Goal: Transaction & Acquisition: Purchase product/service

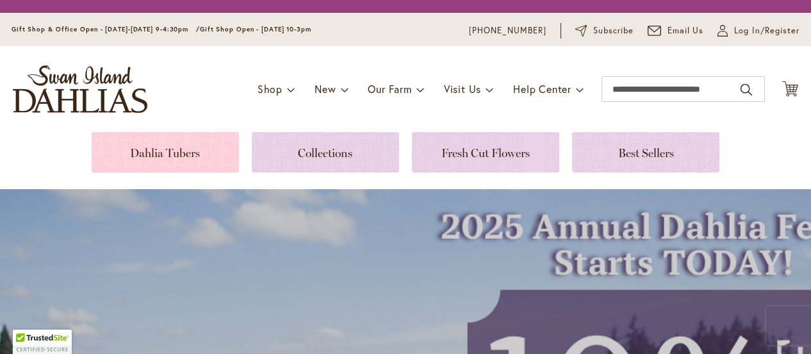
click at [174, 153] on link at bounding box center [165, 152] width 147 height 40
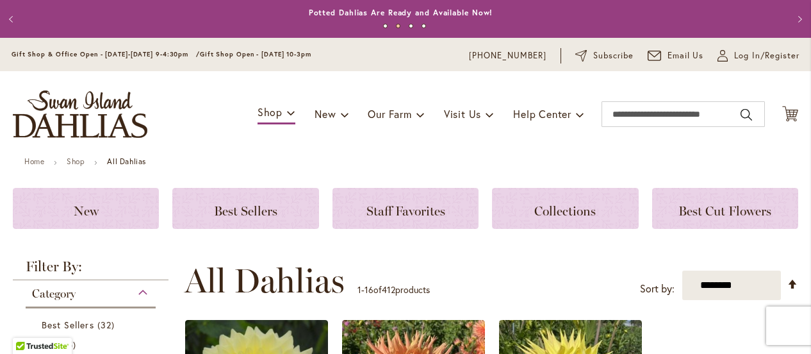
scroll to position [384, 0]
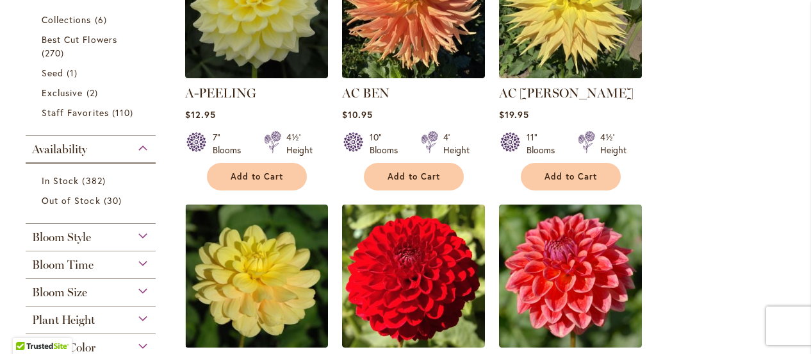
click at [141, 286] on div "Bloom Size" at bounding box center [91, 289] width 130 height 21
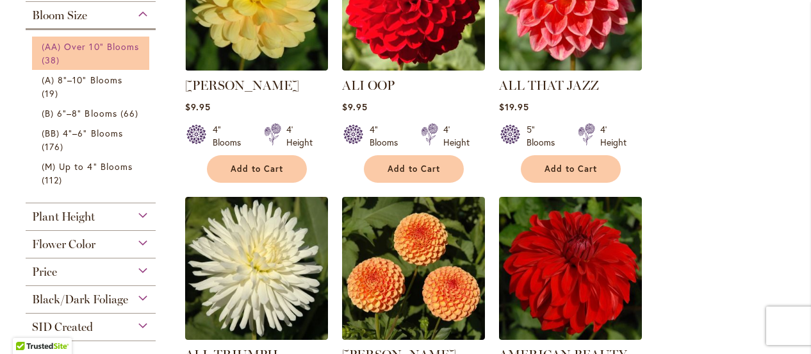
click at [102, 47] on span "(AA) Over 10" Blooms" at bounding box center [90, 46] width 97 height 12
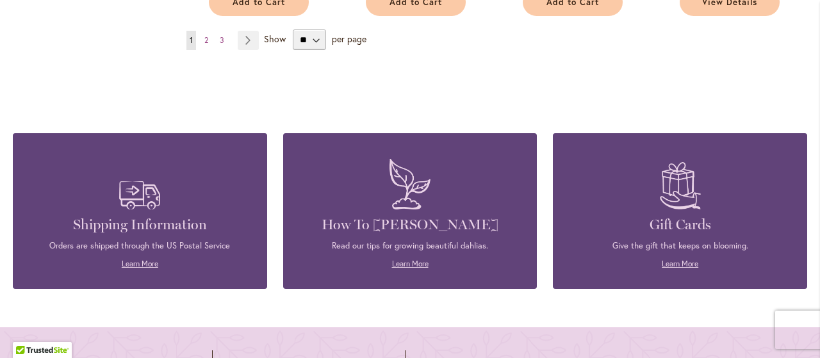
scroll to position [1361, 0]
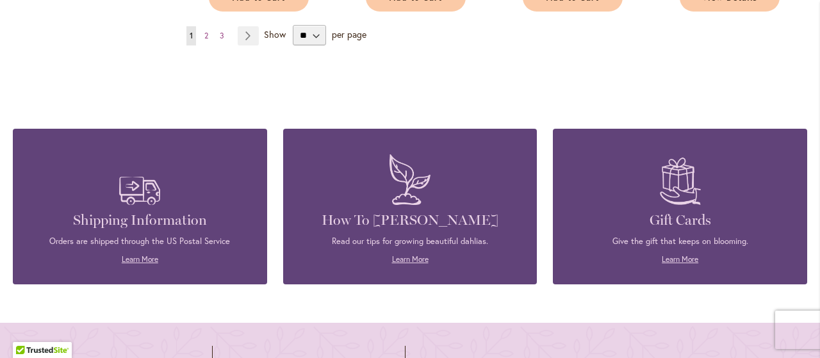
click at [750, 94] on div "Shipping Information Orders are shipped through the US Postal Service Learn Mor…" at bounding box center [410, 187] width 794 height 194
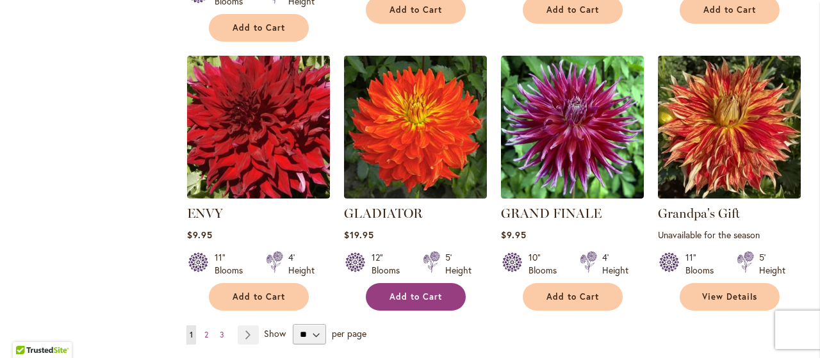
scroll to position [1144, 0]
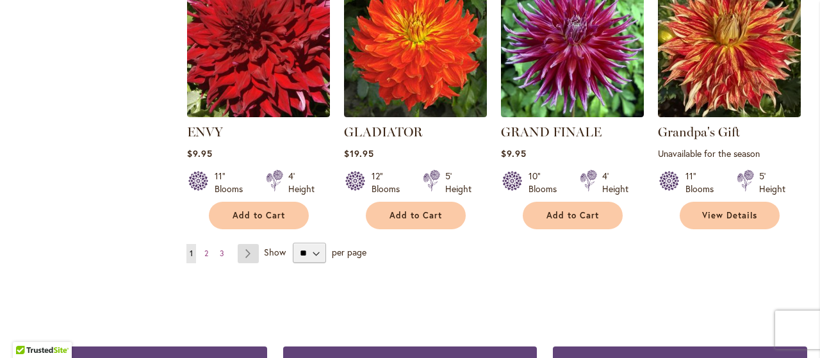
click at [250, 254] on link "Page Next" at bounding box center [248, 253] width 21 height 19
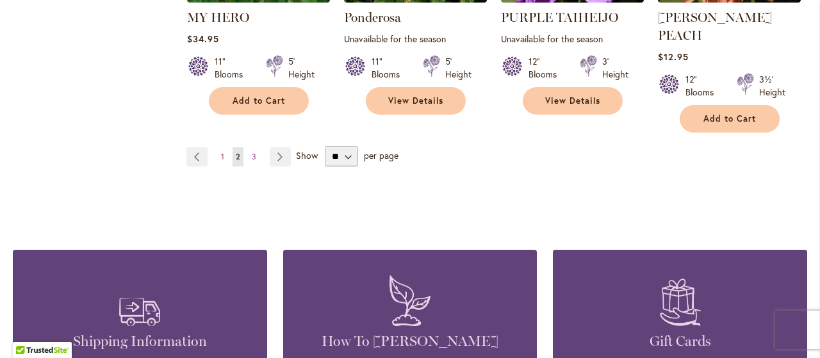
scroll to position [1281, 0]
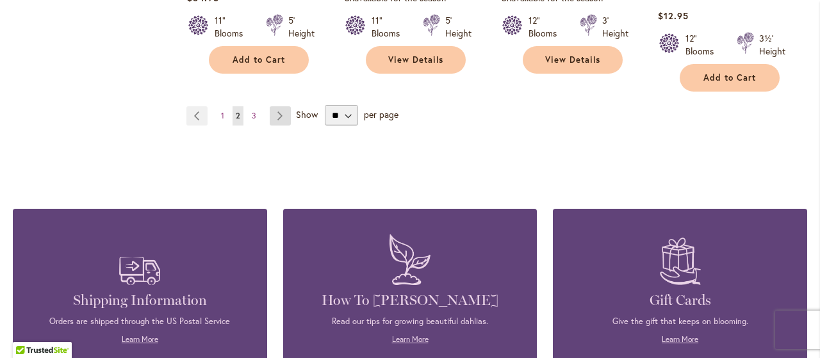
click at [281, 106] on link "Page Next" at bounding box center [280, 115] width 21 height 19
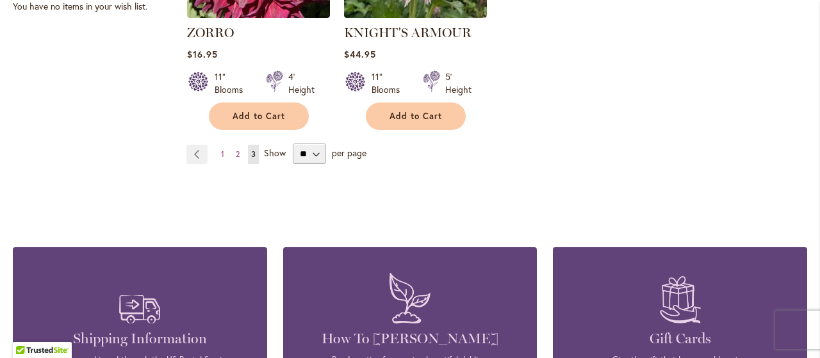
scroll to position [641, 0]
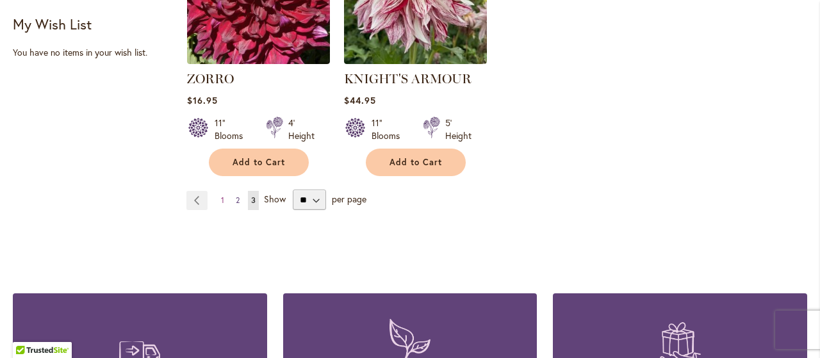
click at [236, 199] on span "2" at bounding box center [238, 200] width 4 height 10
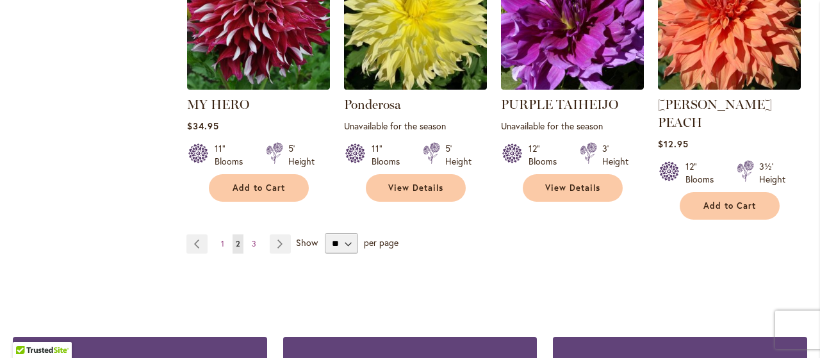
scroll to position [1281, 0]
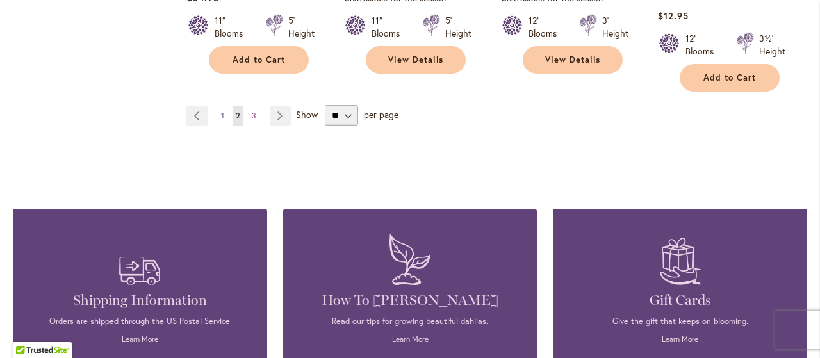
click at [224, 106] on link "Page 1" at bounding box center [223, 115] width 10 height 19
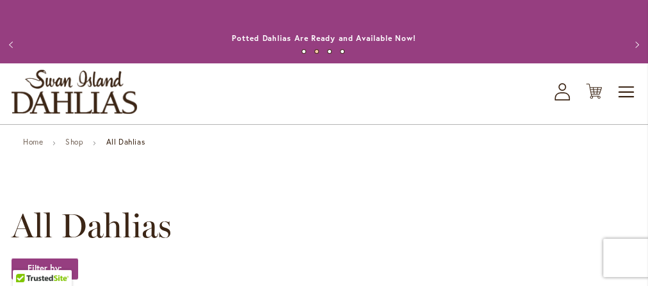
drag, startPoint x: 771, startPoint y: 0, endPoint x: 443, endPoint y: 142, distance: 357.3
click at [443, 142] on ul "Home Shop All Dahlias" at bounding box center [324, 144] width 602 height 12
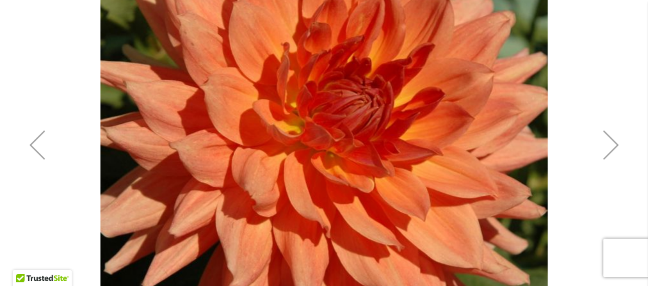
scroll to position [359, 0]
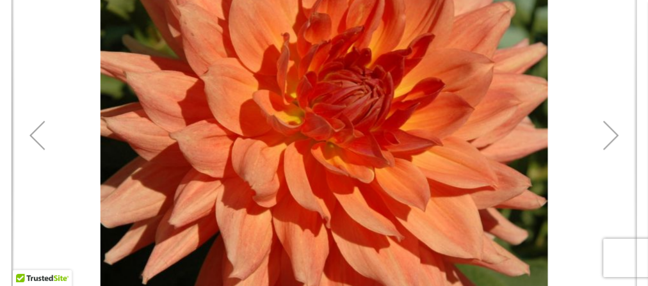
click at [601, 135] on div "Next" at bounding box center [611, 135] width 51 height 51
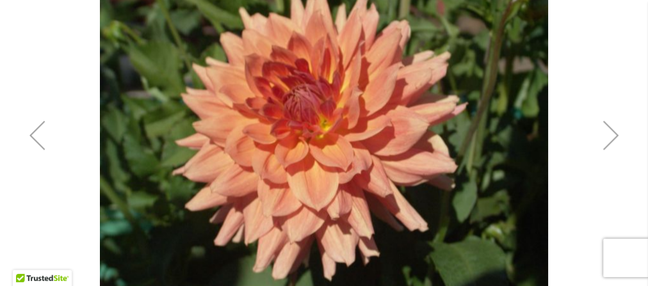
click at [607, 133] on div "Next" at bounding box center [611, 135] width 51 height 51
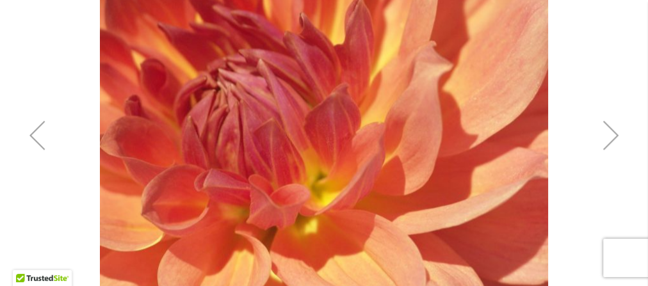
click at [611, 133] on div "Next" at bounding box center [611, 135] width 51 height 51
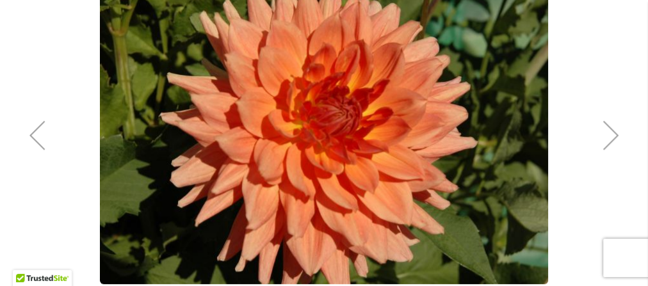
click at [611, 132] on div "Next" at bounding box center [611, 135] width 51 height 51
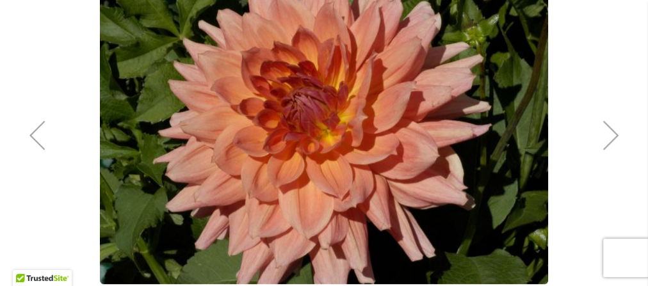
click at [611, 132] on div "Next" at bounding box center [611, 135] width 51 height 51
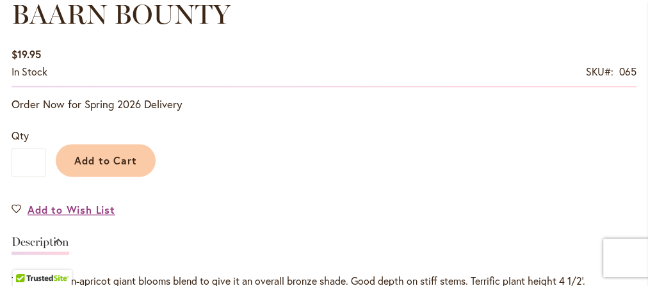
scroll to position [871, 0]
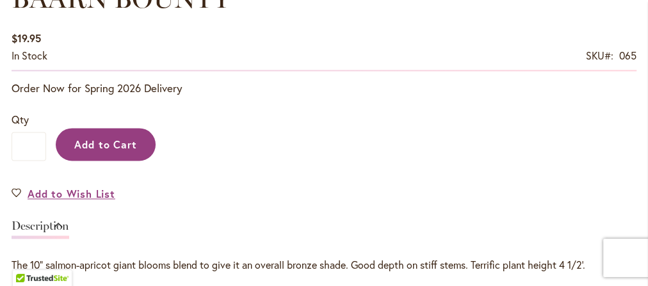
click at [104, 141] on span "Add to Cart" at bounding box center [105, 144] width 63 height 13
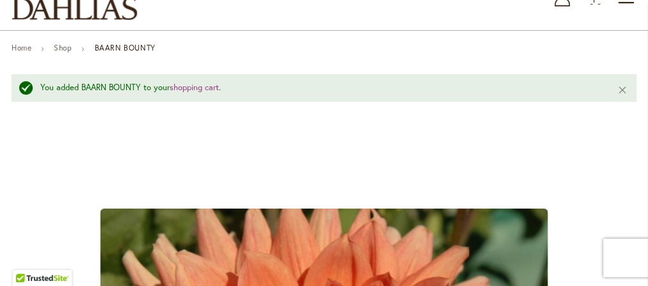
scroll to position [33, 0]
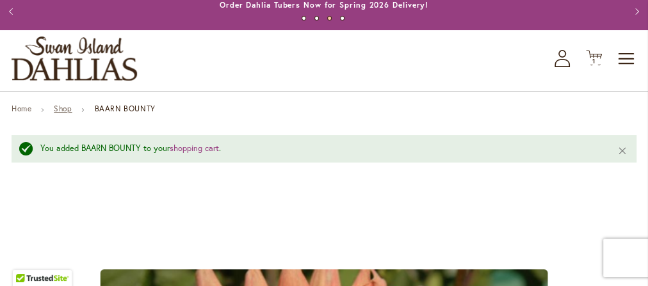
click at [67, 112] on link "Shop" at bounding box center [63, 109] width 18 height 10
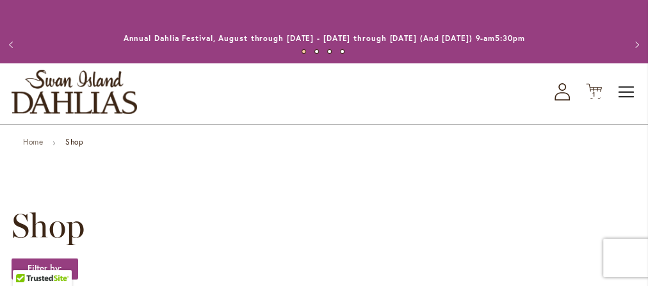
click at [629, 93] on span "Toggle Nav" at bounding box center [627, 92] width 19 height 26
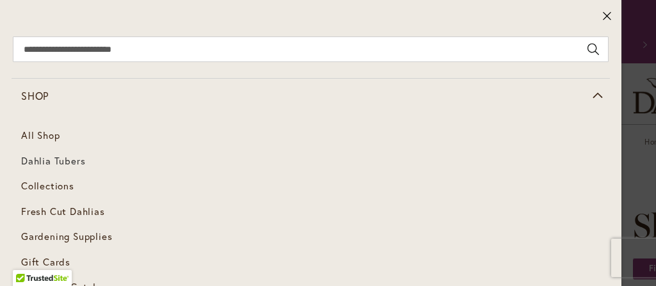
click at [42, 159] on span "Dahlia Tubers" at bounding box center [53, 160] width 64 height 13
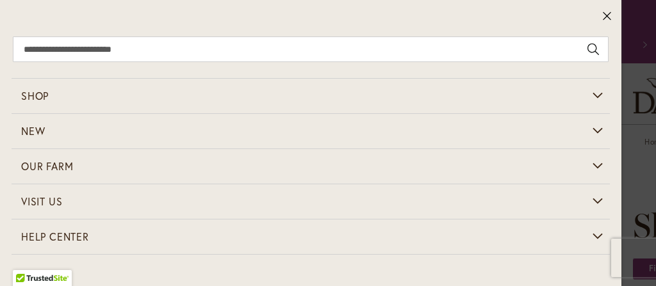
scroll to position [147, 0]
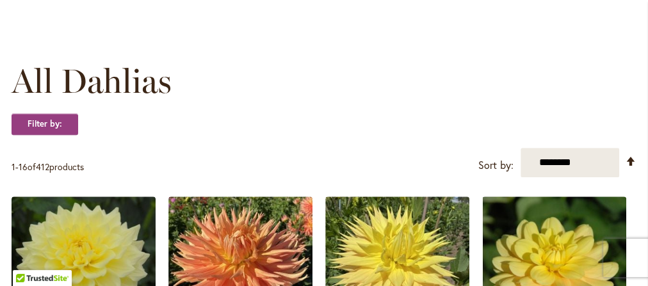
scroll to position [410, 0]
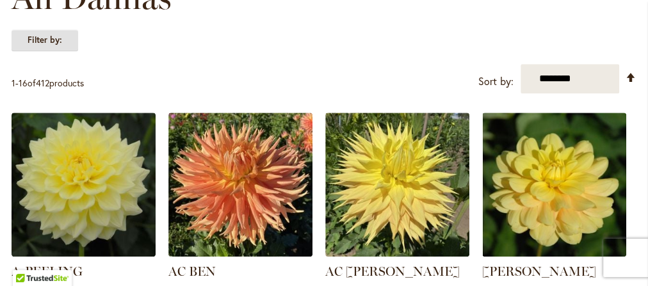
click at [32, 42] on strong "Filter by:" at bounding box center [45, 40] width 67 height 22
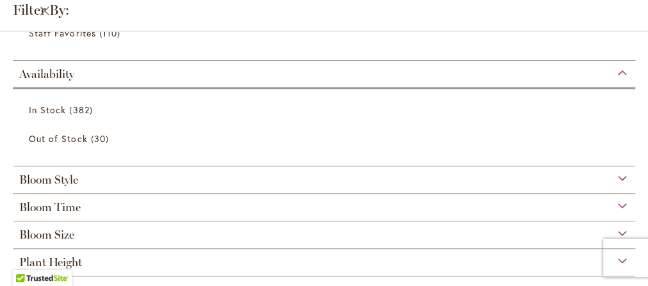
scroll to position [308, 0]
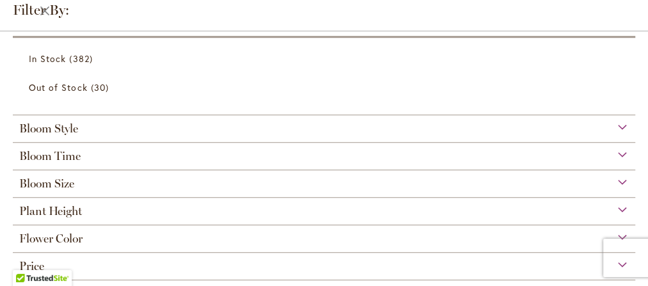
click at [66, 181] on span "Bloom Size" at bounding box center [46, 184] width 55 height 14
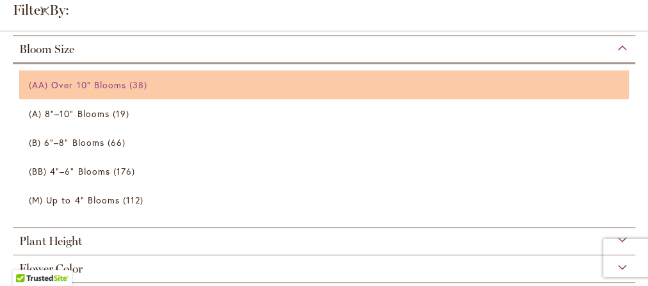
click at [33, 82] on span "(AA) Over 10" Blooms" at bounding box center [77, 85] width 97 height 12
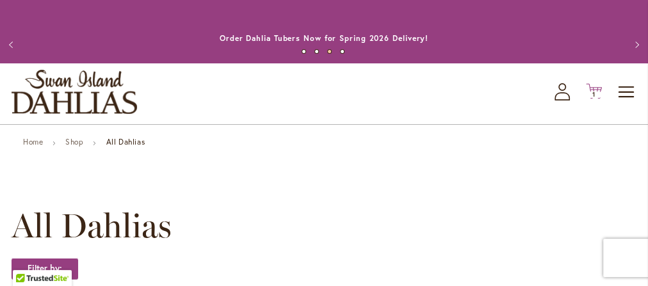
click at [588, 97] on span "1 1 items" at bounding box center [594, 95] width 13 height 6
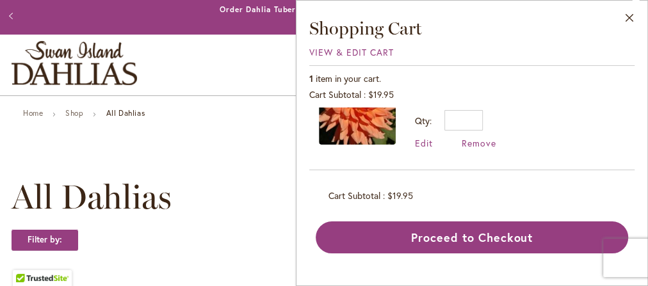
scroll to position [51, 0]
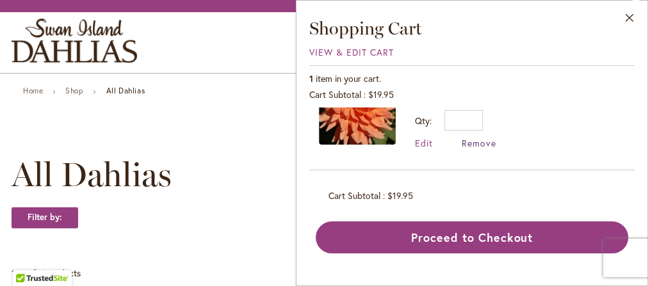
click at [481, 145] on span "Remove" at bounding box center [479, 143] width 35 height 12
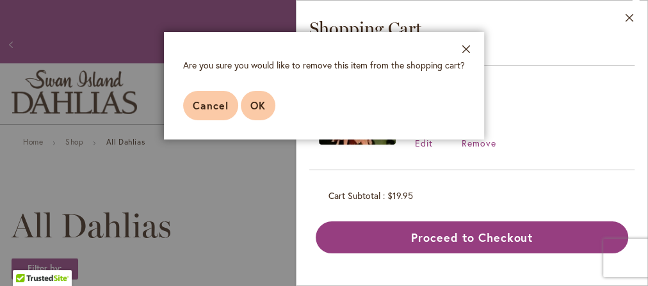
click at [245, 111] on button "OK" at bounding box center [258, 105] width 35 height 29
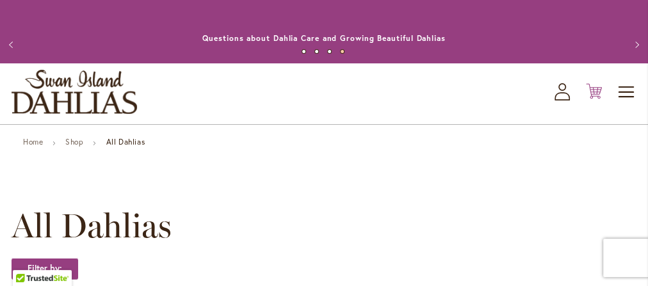
click at [591, 93] on icon "Cart .cls-1 { fill: #231f20; }" at bounding box center [594, 91] width 16 height 16
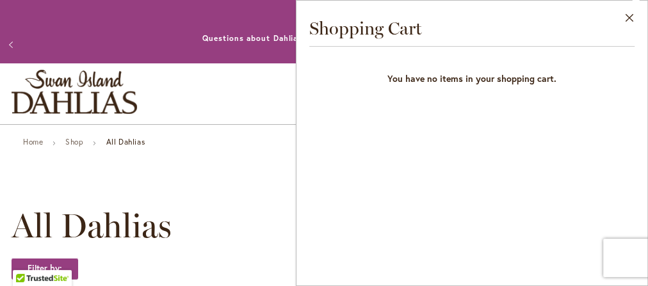
click at [268, 233] on h1 "All Dahlias" at bounding box center [324, 226] width 625 height 38
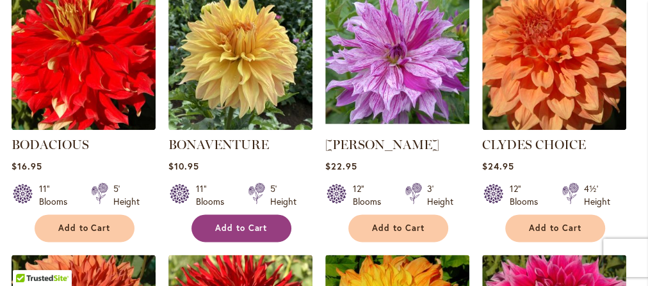
scroll to position [718, 0]
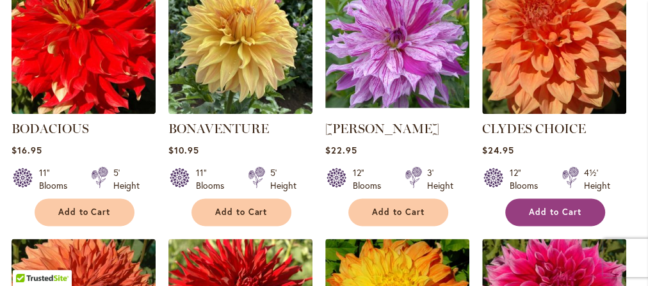
click at [546, 203] on button "Add to Cart" at bounding box center [556, 213] width 100 height 28
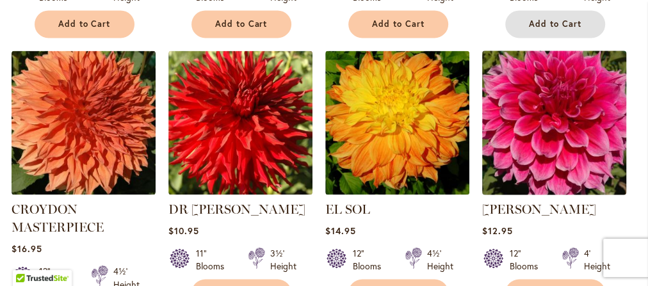
scroll to position [956, 0]
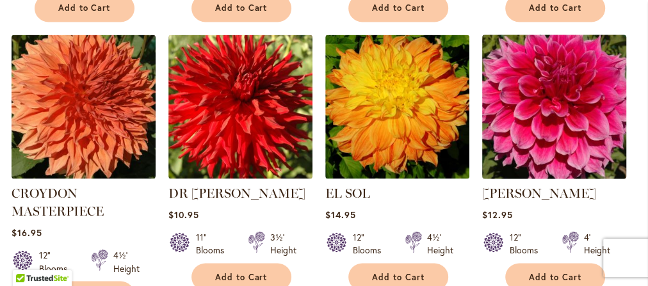
click at [523, 118] on img at bounding box center [554, 106] width 151 height 151
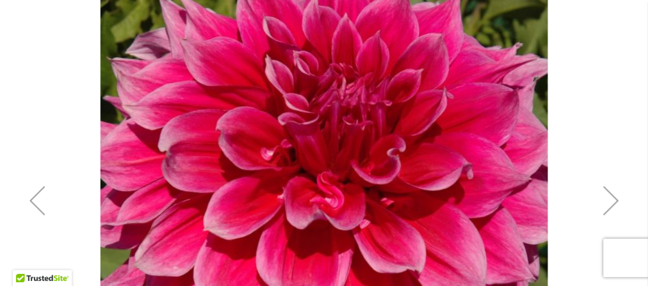
scroll to position [308, 0]
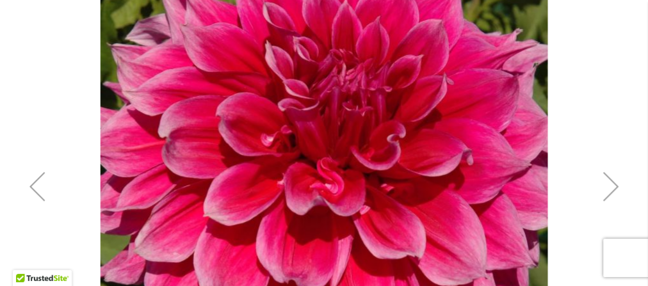
click at [591, 185] on div "Next" at bounding box center [611, 186] width 51 height 51
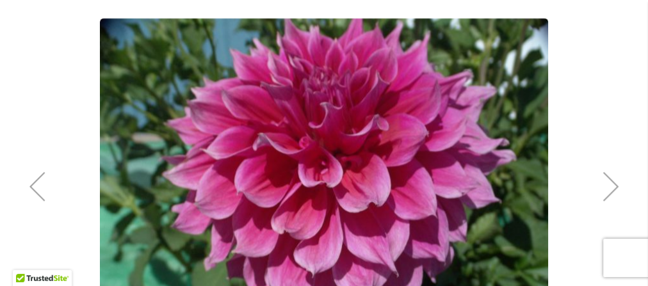
click at [597, 183] on div "Next" at bounding box center [611, 186] width 51 height 51
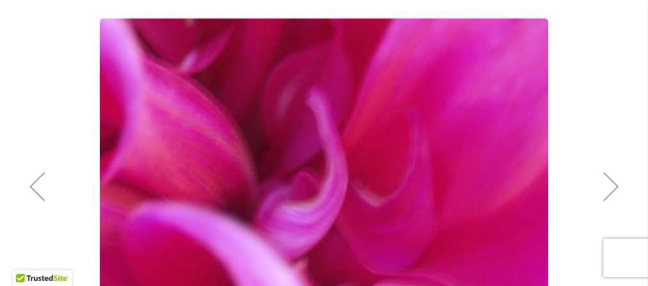
click at [38, 200] on div "Previous" at bounding box center [37, 186] width 51 height 51
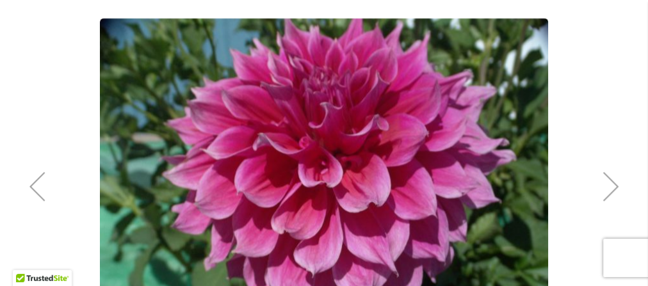
click at [38, 198] on div "Previous" at bounding box center [37, 186] width 51 height 51
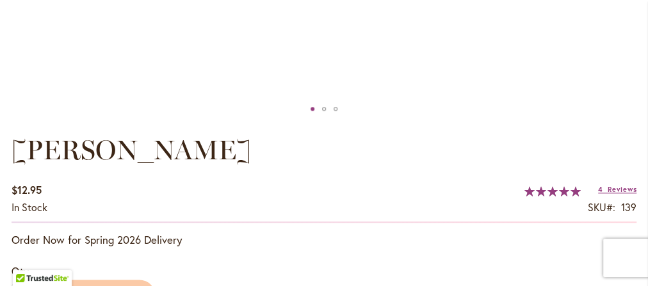
scroll to position [820, 0]
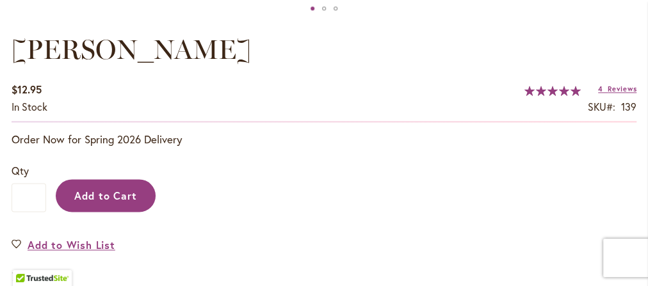
click at [124, 194] on span "Add to Cart" at bounding box center [105, 195] width 63 height 13
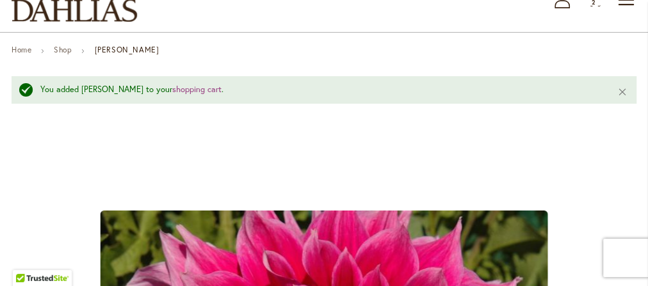
scroll to position [103, 0]
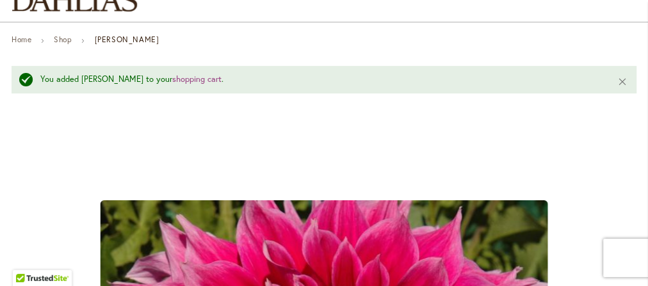
click at [99, 39] on strong "[PERSON_NAME]" at bounding box center [126, 40] width 65 height 10
click at [68, 41] on link "Shop" at bounding box center [63, 40] width 18 height 10
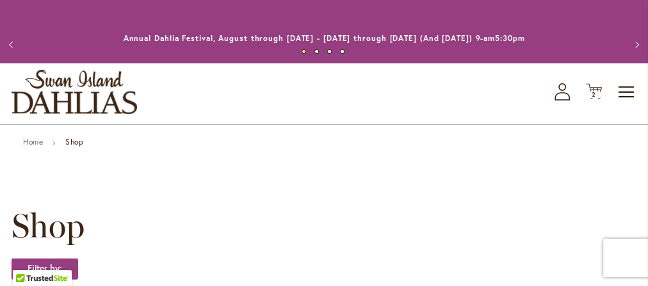
scroll to position [103, 0]
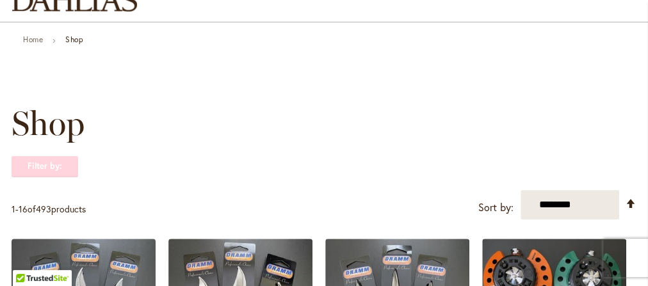
click at [56, 163] on strong "Filter by:" at bounding box center [45, 167] width 67 height 22
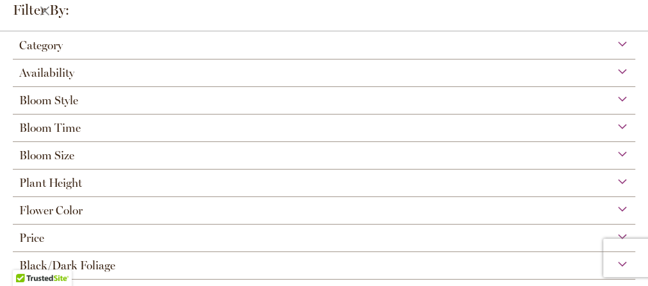
scroll to position [63, 0]
click at [61, 149] on span "Bloom Size" at bounding box center [46, 156] width 55 height 14
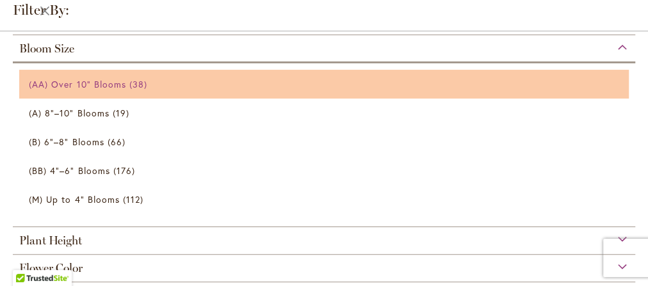
click at [37, 83] on span "(AA) Over 10" Blooms" at bounding box center [77, 84] width 97 height 12
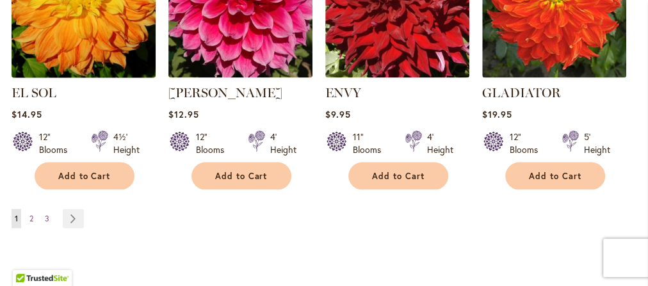
scroll to position [1333, 0]
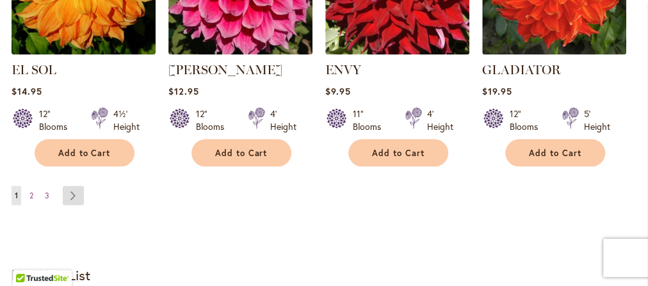
click at [73, 197] on link "Page Next" at bounding box center [73, 195] width 21 height 19
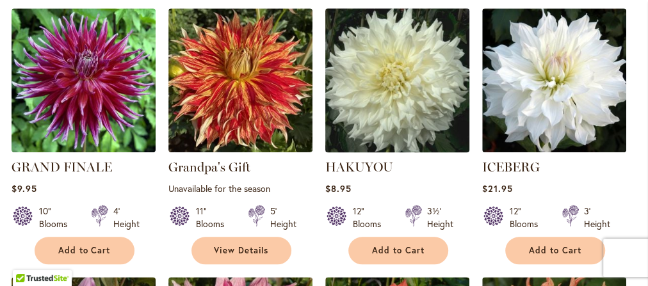
scroll to position [461, 0]
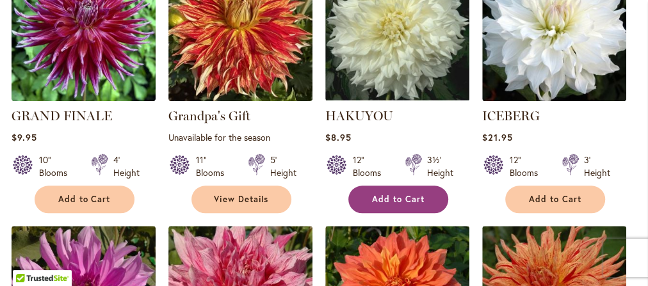
click at [391, 199] on span "Add to Cart" at bounding box center [398, 199] width 53 height 11
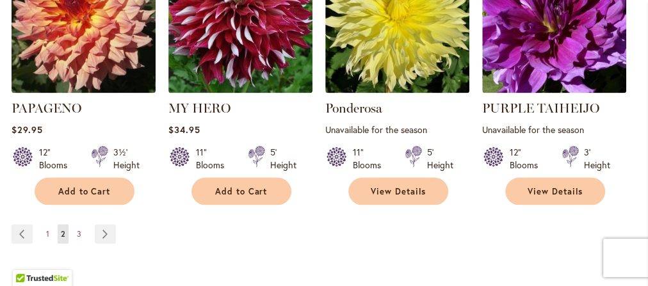
scroll to position [1333, 0]
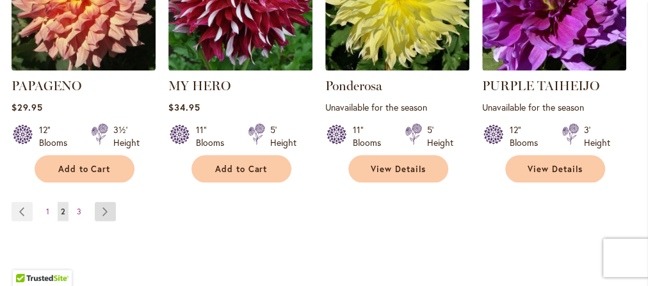
click at [104, 211] on link "Page Next" at bounding box center [105, 211] width 21 height 19
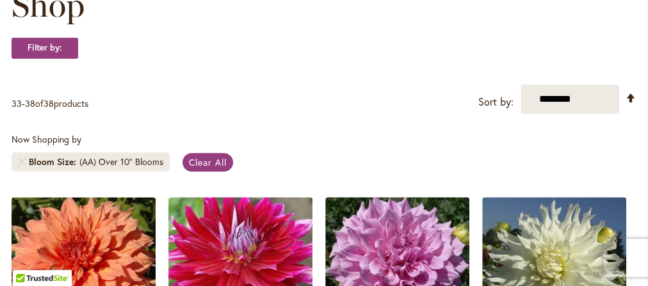
scroll to position [205, 0]
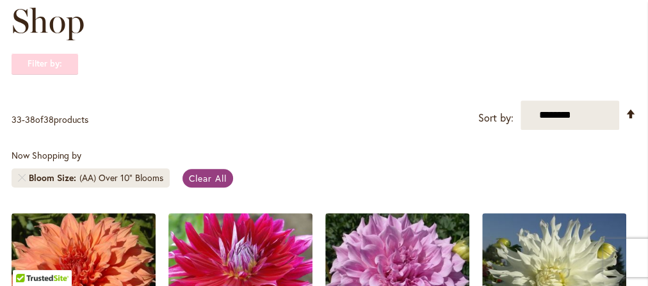
click at [50, 61] on strong "Filter by:" at bounding box center [45, 64] width 67 height 22
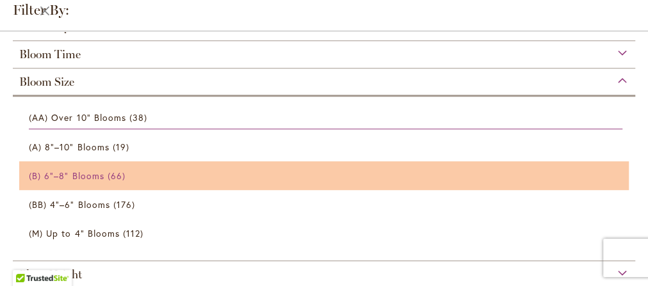
scroll to position [359, 0]
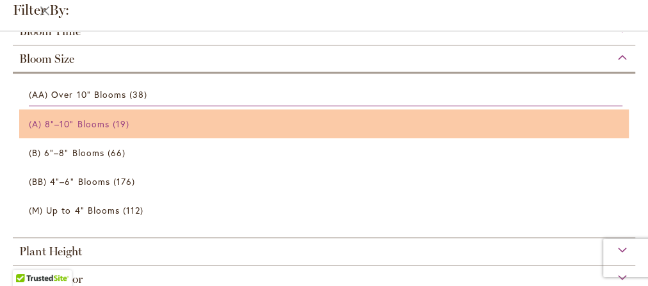
click at [58, 124] on span "(A) 8"–10" Blooms" at bounding box center [69, 124] width 81 height 12
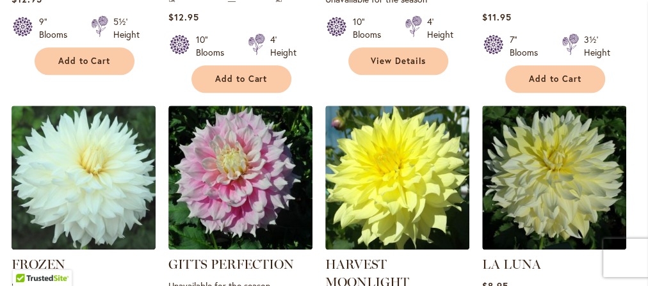
scroll to position [615, 0]
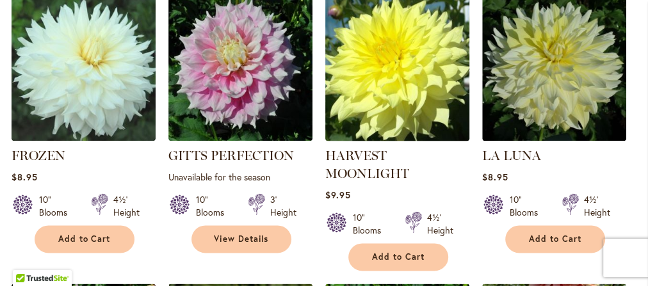
scroll to position [718, 0]
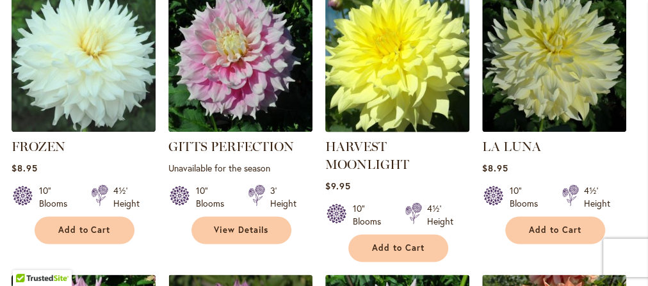
click at [369, 106] on img at bounding box center [397, 59] width 151 height 151
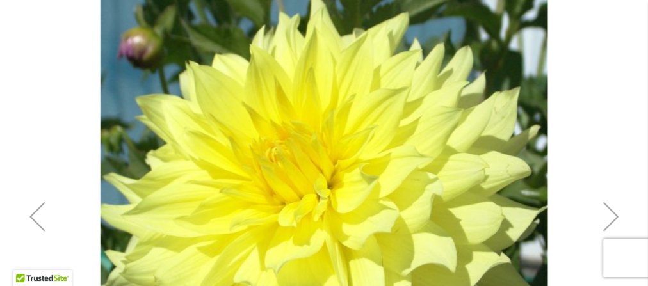
scroll to position [308, 0]
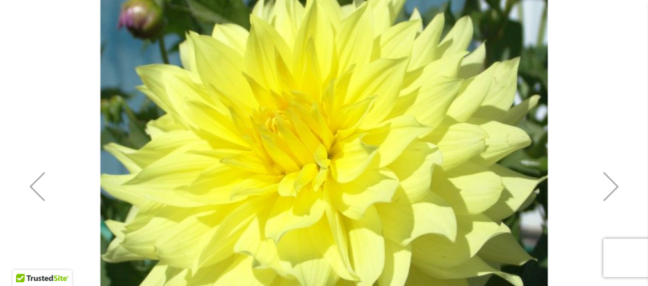
click at [607, 182] on div "Next" at bounding box center [611, 186] width 51 height 51
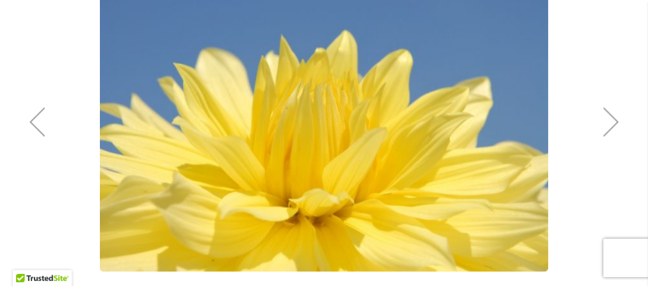
scroll to position [359, 0]
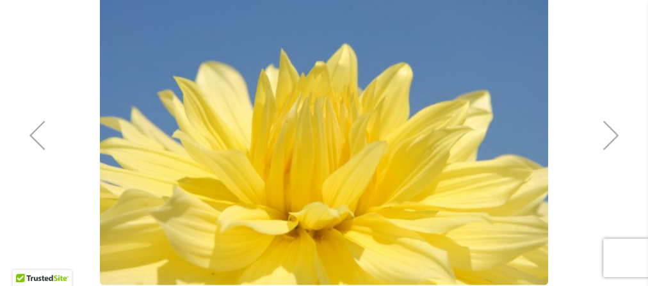
click at [604, 138] on div "Next" at bounding box center [611, 135] width 51 height 51
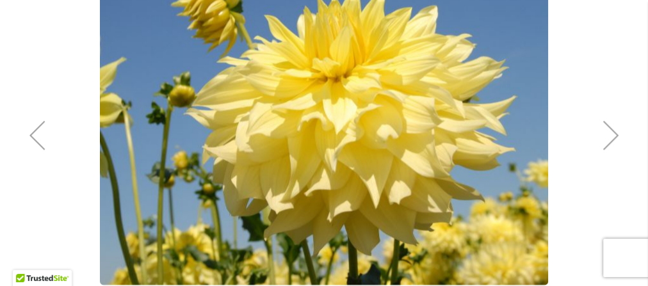
click at [611, 135] on div "Next" at bounding box center [611, 135] width 51 height 51
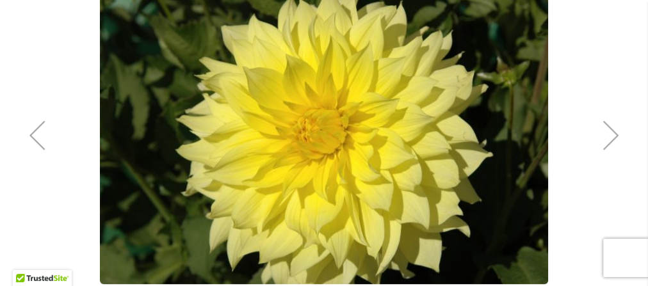
click at [611, 135] on div "Next" at bounding box center [611, 135] width 51 height 51
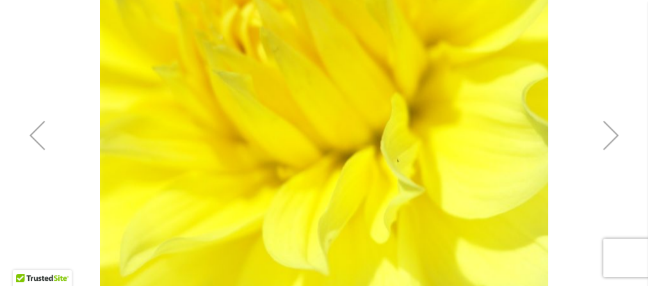
click at [607, 130] on div "Next" at bounding box center [611, 135] width 51 height 51
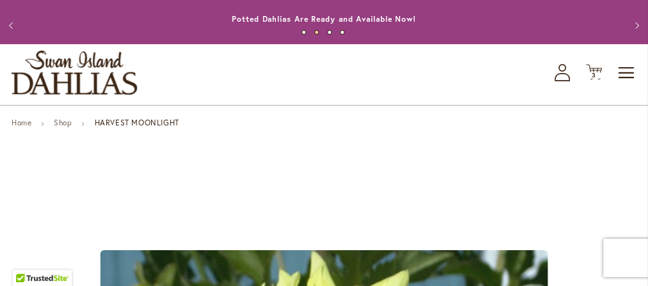
scroll to position [0, 0]
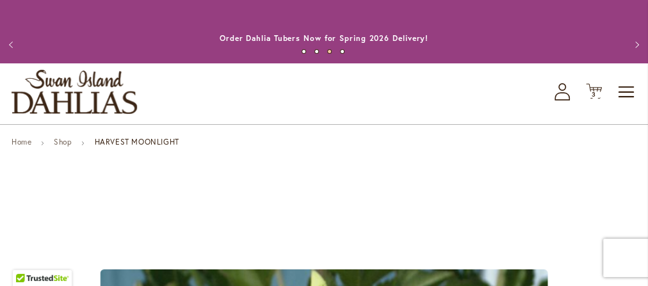
click at [8, 45] on button "Previous" at bounding box center [13, 45] width 26 height 26
click at [9, 44] on button "Previous" at bounding box center [13, 45] width 26 height 26
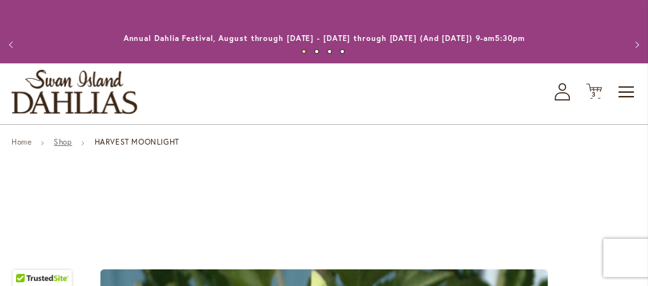
click at [60, 141] on link "Shop" at bounding box center [63, 142] width 18 height 10
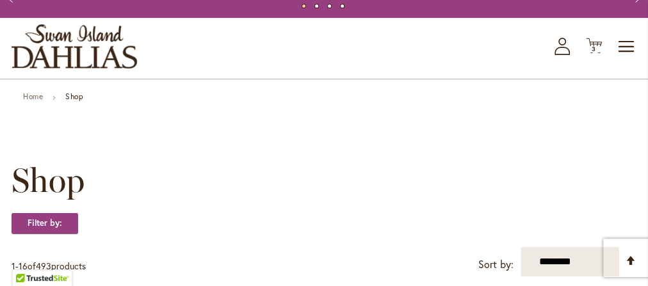
scroll to position [154, 0]
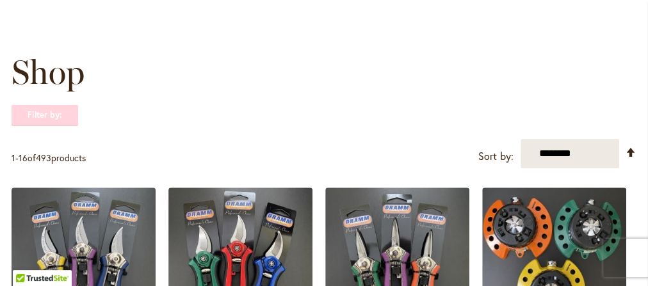
click at [44, 119] on strong "Filter by:" at bounding box center [45, 115] width 67 height 22
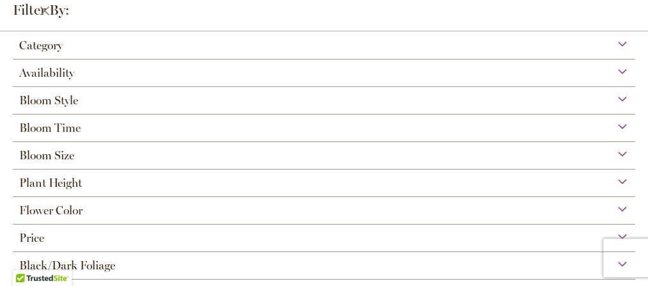
click at [60, 155] on span "Bloom Size" at bounding box center [46, 156] width 55 height 14
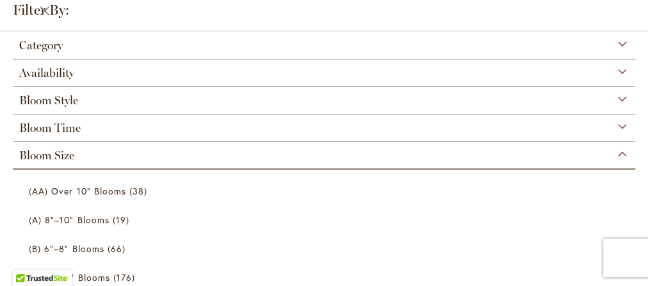
scroll to position [107, 0]
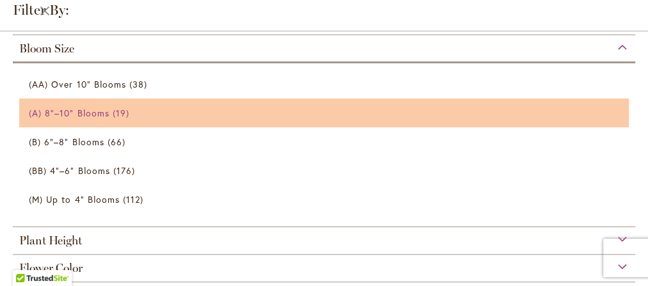
click at [42, 110] on span "(A) 8"–10" Blooms" at bounding box center [69, 113] width 81 height 12
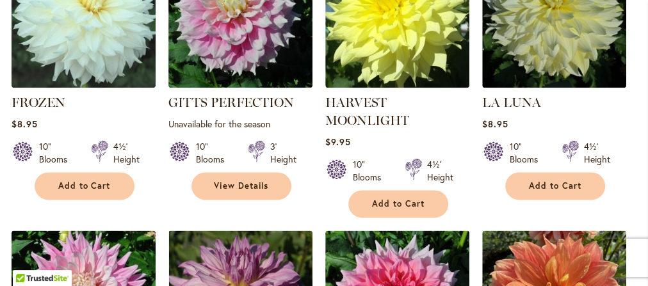
scroll to position [718, 0]
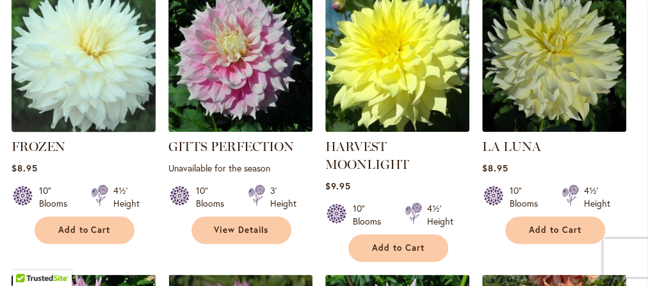
click at [42, 100] on img at bounding box center [83, 59] width 151 height 151
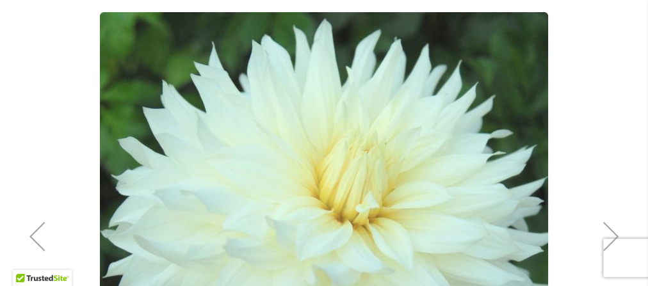
scroll to position [308, 0]
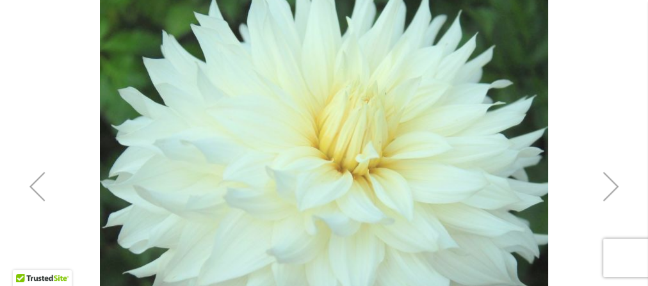
click at [615, 184] on div "Next" at bounding box center [611, 186] width 51 height 51
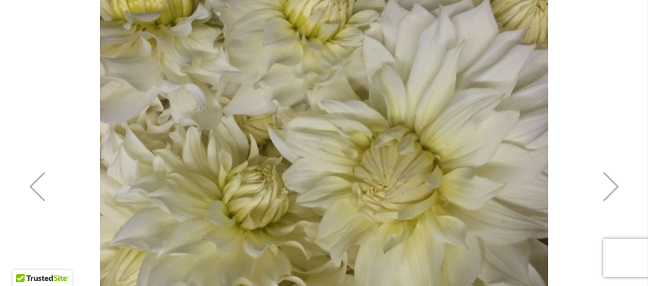
click at [613, 187] on div "Next" at bounding box center [611, 186] width 51 height 51
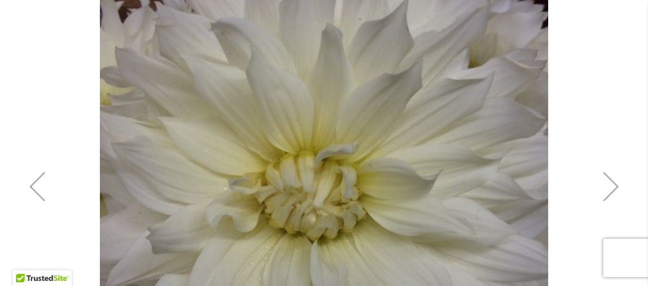
click at [613, 187] on div "Next" at bounding box center [611, 186] width 51 height 51
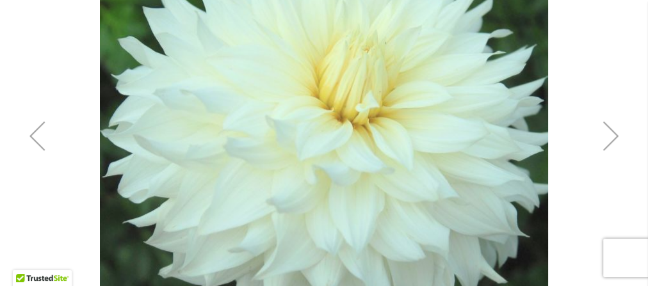
scroll to position [359, 0]
click at [602, 145] on div "Next" at bounding box center [611, 135] width 51 height 51
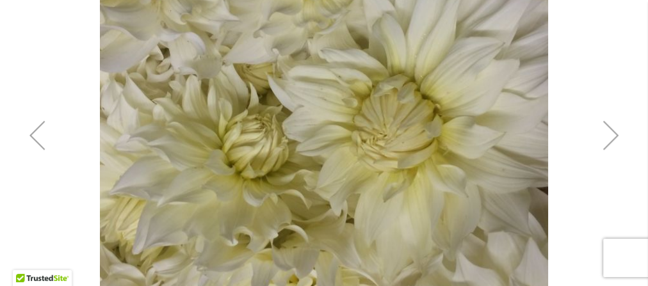
click at [36, 141] on div "Previous" at bounding box center [37, 135] width 51 height 51
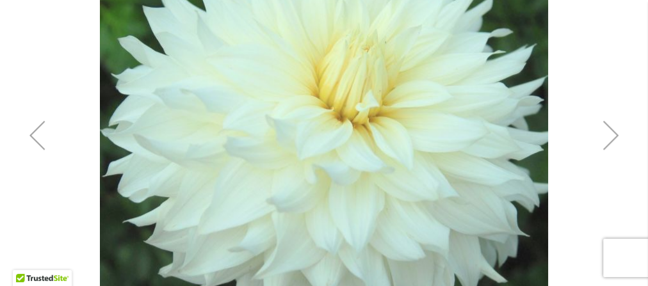
click at [42, 144] on div "Previous" at bounding box center [37, 135] width 51 height 51
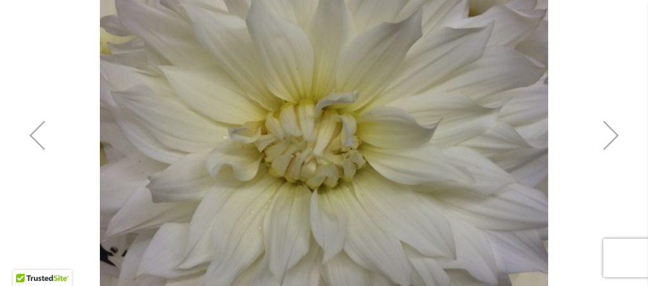
click at [43, 144] on div "Previous" at bounding box center [37, 135] width 51 height 51
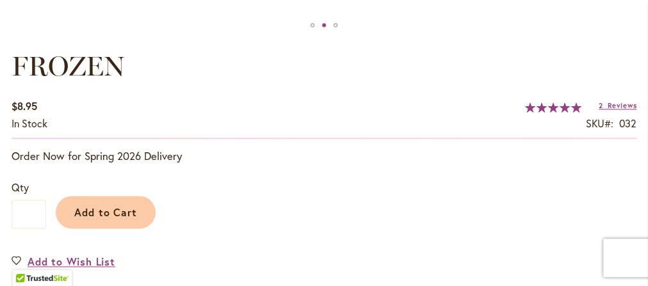
scroll to position [820, 0]
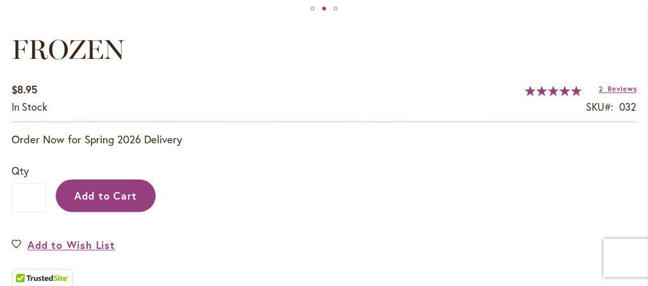
click at [110, 190] on span "Add to Cart" at bounding box center [105, 195] width 63 height 13
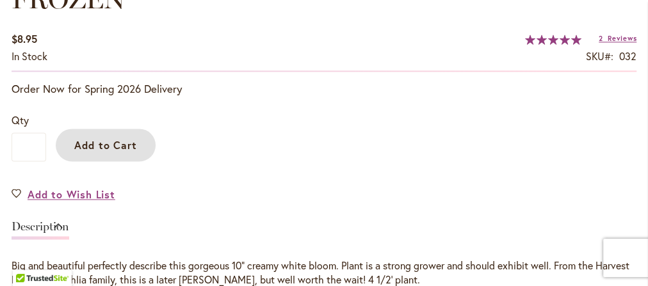
scroll to position [956, 0]
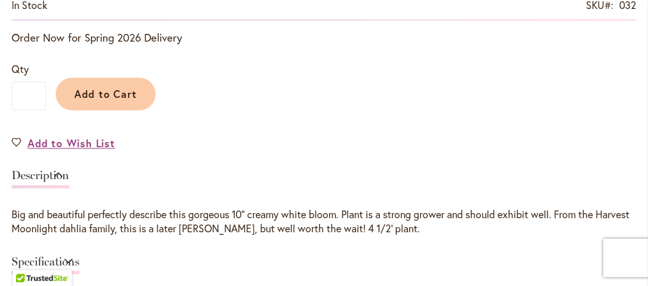
click at [167, 232] on div "Big and beautiful perfectly describe this gorgeous 10" creamy white bloom. Plan…" at bounding box center [324, 222] width 625 height 29
drag, startPoint x: 189, startPoint y: 227, endPoint x: 248, endPoint y: 226, distance: 58.9
click at [248, 226] on div "Big and beautiful perfectly describe this gorgeous 10" creamy white bloom. Plan…" at bounding box center [324, 222] width 625 height 29
click at [182, 244] on div "Description Big and beautiful perfectly describe this gorgeous 10" creamy white…" at bounding box center [324, 237] width 625 height 149
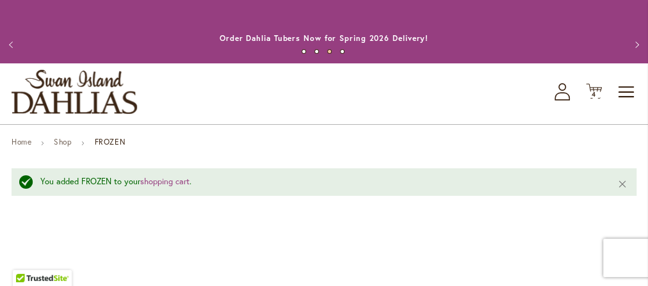
scroll to position [0, 0]
click at [62, 139] on link "Shop" at bounding box center [63, 142] width 18 height 10
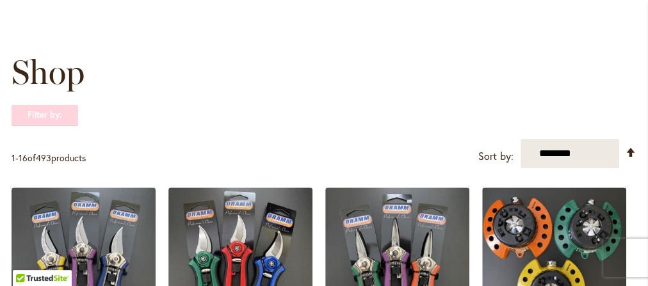
click at [39, 117] on strong "Filter by:" at bounding box center [45, 115] width 67 height 22
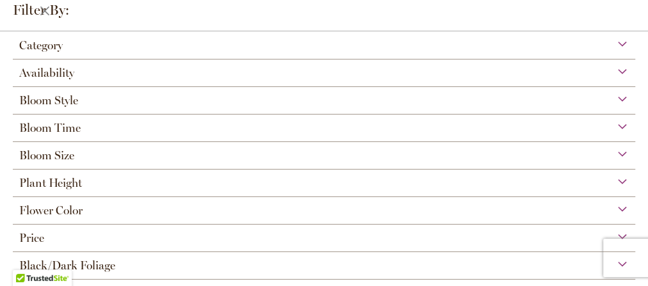
scroll to position [63, 0]
click at [67, 151] on span "Bloom Size" at bounding box center [46, 156] width 55 height 14
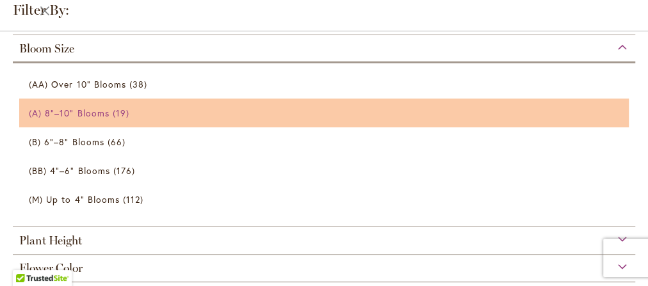
click at [63, 111] on span "(A) 8"–10" Blooms" at bounding box center [69, 113] width 81 height 12
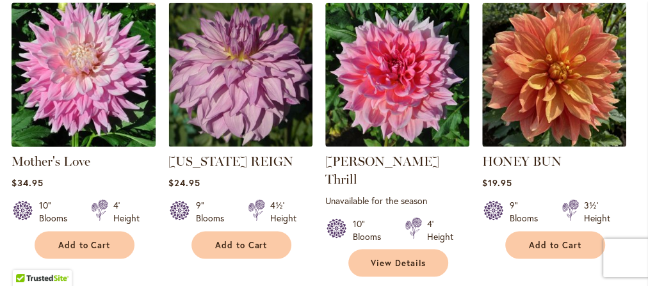
scroll to position [974, 0]
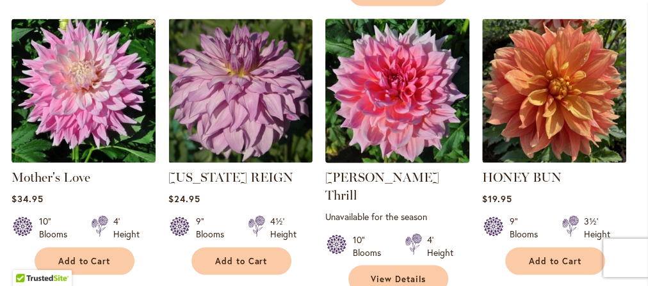
click at [375, 92] on img at bounding box center [397, 90] width 151 height 151
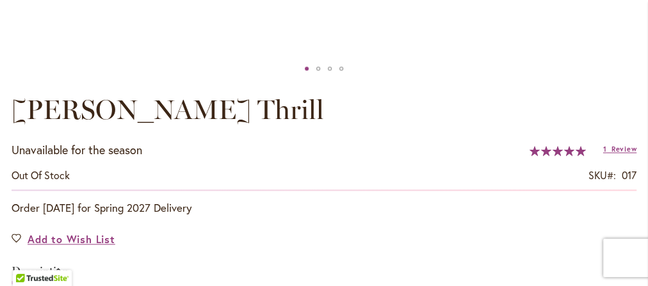
scroll to position [769, 0]
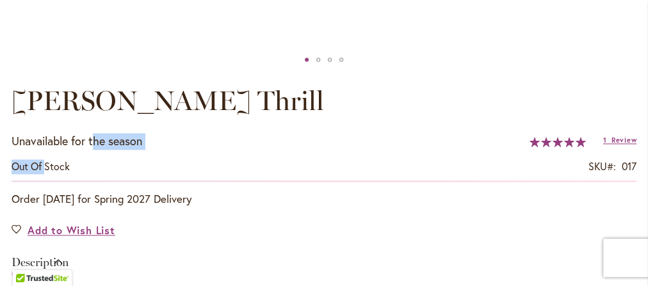
drag, startPoint x: 46, startPoint y: 154, endPoint x: 93, endPoint y: 142, distance: 48.3
click at [93, 142] on div "Unavailable for the season Out of stock SKU 017 Rating: 100 % of 100 1 Review A…" at bounding box center [324, 157] width 625 height 49
click at [103, 144] on p "Unavailable for the season" at bounding box center [77, 141] width 131 height 17
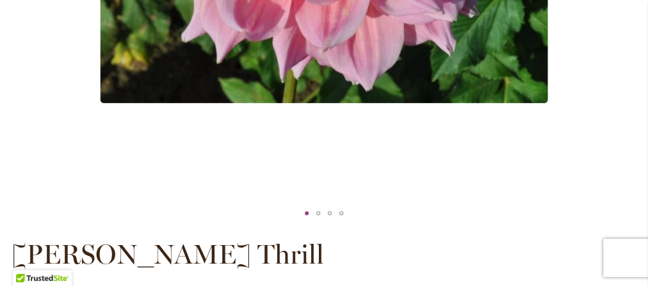
scroll to position [718, 0]
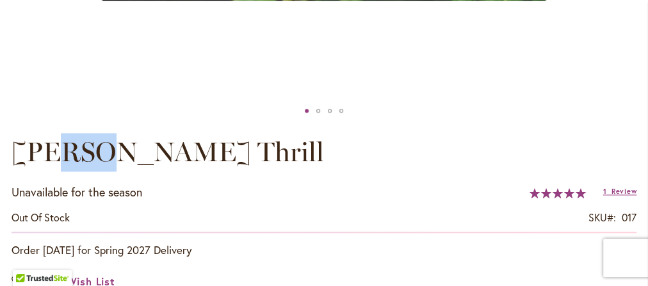
drag, startPoint x: 48, startPoint y: 151, endPoint x: 79, endPoint y: 144, distance: 32.3
click at [79, 144] on span "Otto's Thrill" at bounding box center [168, 152] width 313 height 33
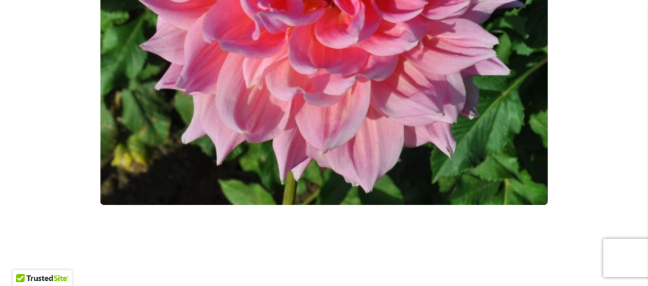
scroll to position [513, 0]
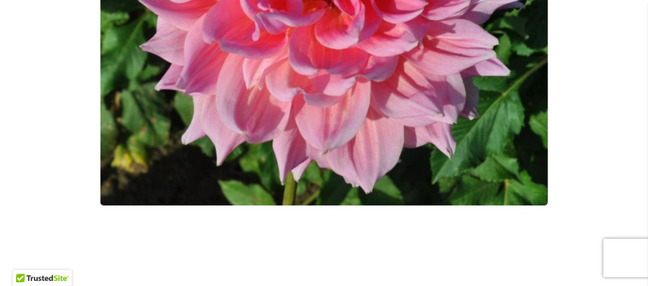
drag, startPoint x: 76, startPoint y: 129, endPoint x: 68, endPoint y: 126, distance: 8.9
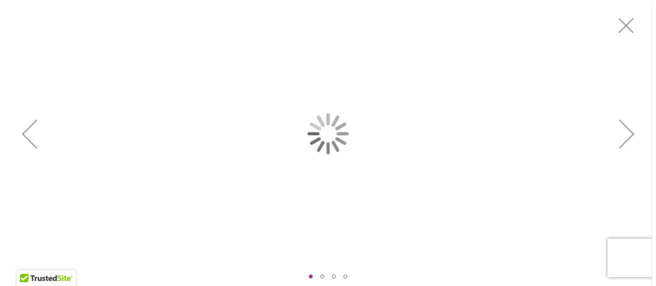
scroll to position [0, 0]
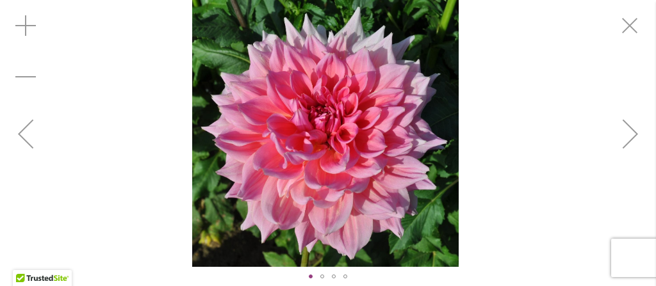
drag, startPoint x: 638, startPoint y: 18, endPoint x: 630, endPoint y: 17, distance: 8.4
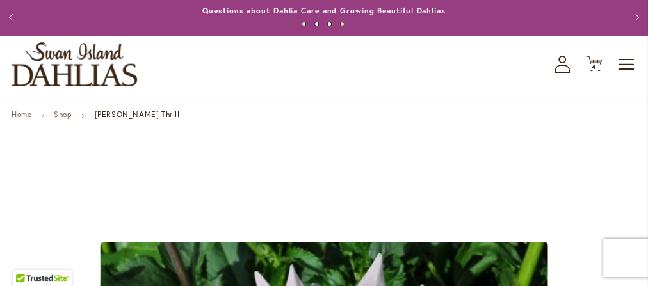
scroll to position [51, 0]
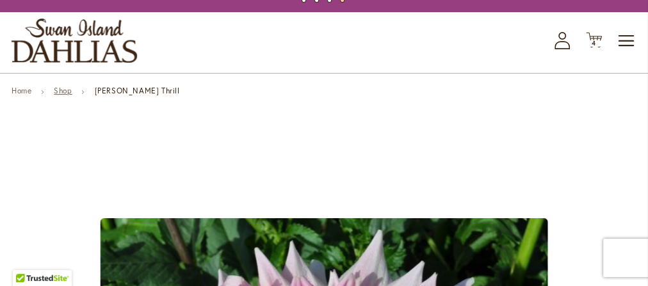
click at [62, 89] on link "Shop" at bounding box center [63, 91] width 18 height 10
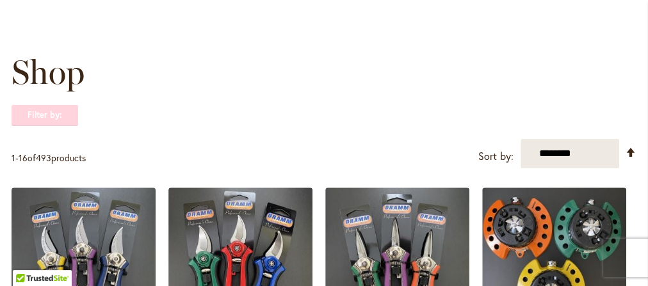
click at [48, 106] on strong "Filter by:" at bounding box center [45, 115] width 67 height 22
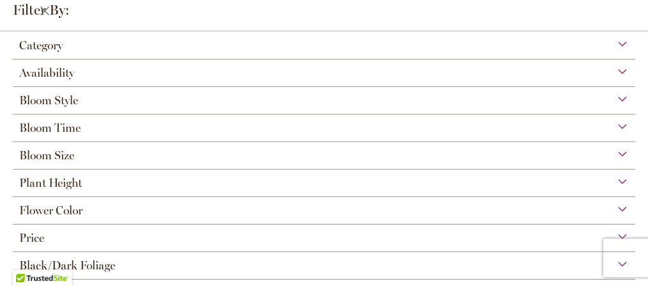
scroll to position [63, 0]
click at [60, 151] on span "Bloom Size" at bounding box center [46, 156] width 55 height 14
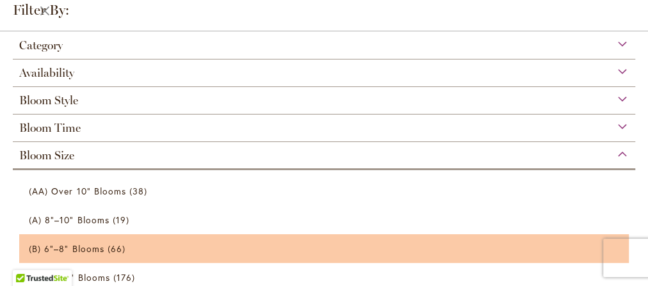
scroll to position [107, 0]
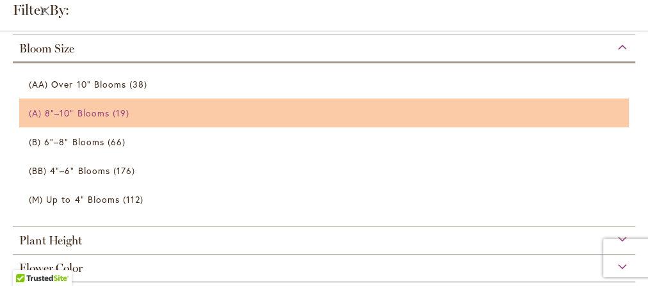
click at [44, 111] on span "(A) 8"–10" Blooms" at bounding box center [69, 113] width 81 height 12
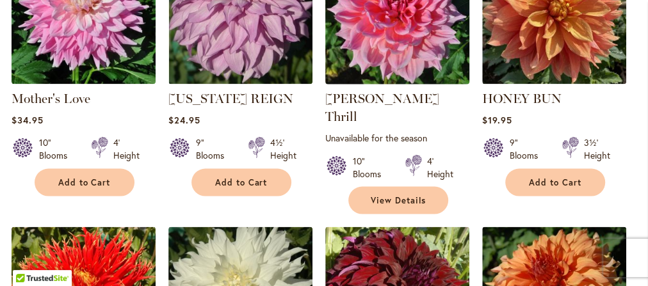
scroll to position [1076, 0]
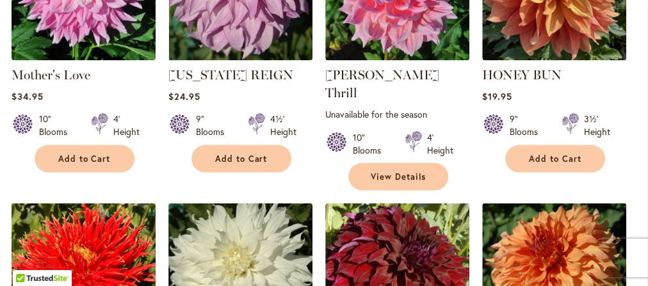
drag, startPoint x: 355, startPoint y: 133, endPoint x: 323, endPoint y: 140, distance: 32.8
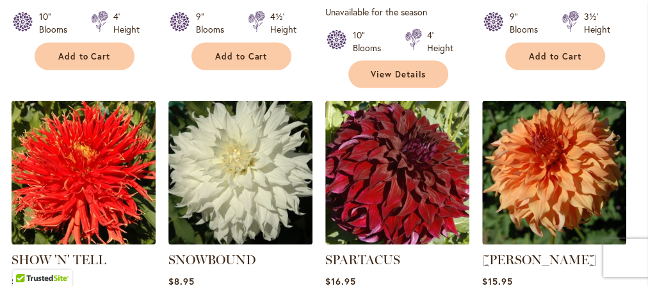
scroll to position [1230, 0]
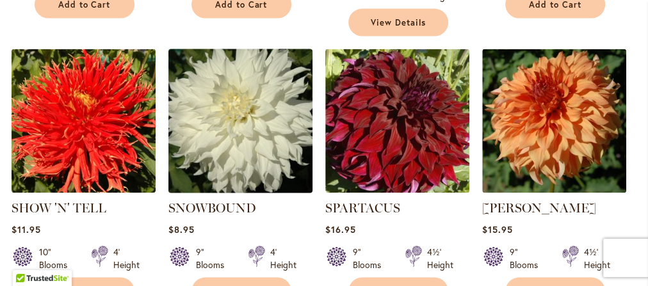
click at [212, 136] on img at bounding box center [240, 120] width 151 height 151
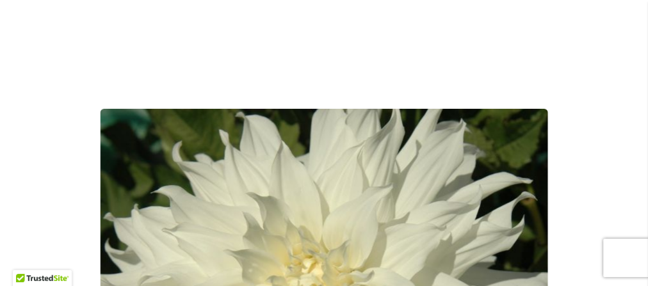
scroll to position [51, 0]
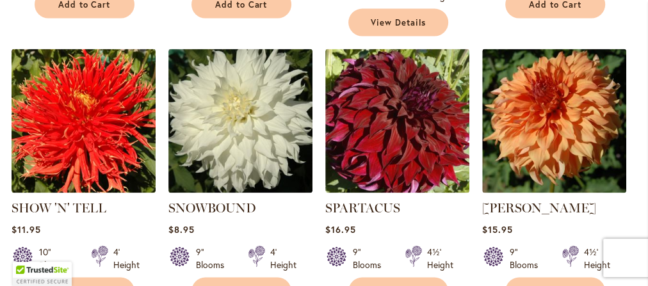
scroll to position [1281, 0]
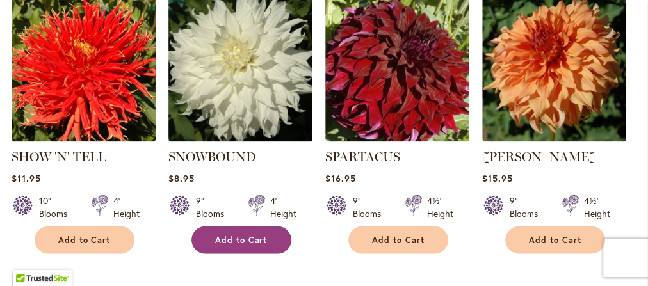
click at [252, 235] on span "Add to Cart" at bounding box center [241, 240] width 53 height 11
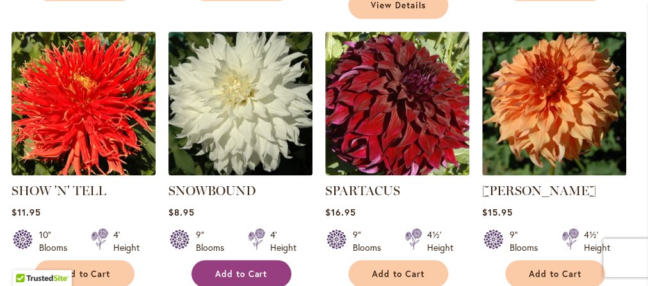
click at [250, 269] on span "Add to Cart" at bounding box center [241, 274] width 53 height 11
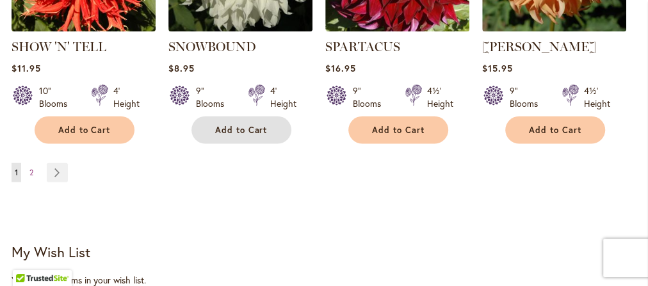
scroll to position [1435, 0]
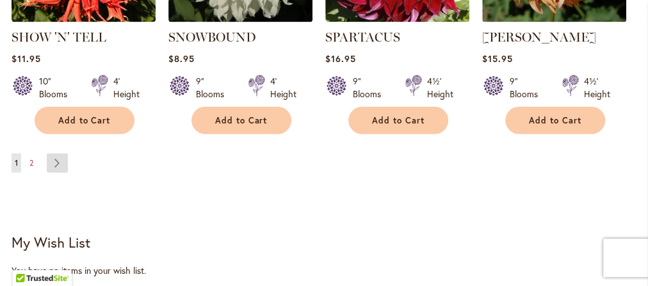
click at [59, 154] on link "Page Next" at bounding box center [57, 163] width 21 height 19
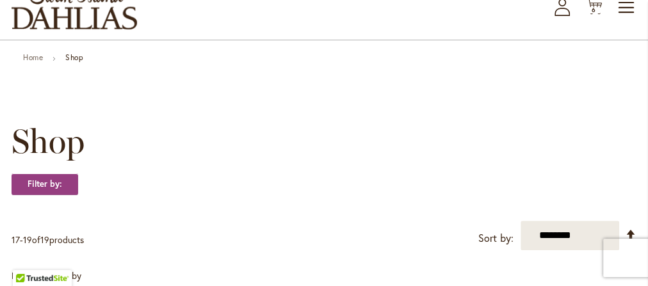
scroll to position [51, 0]
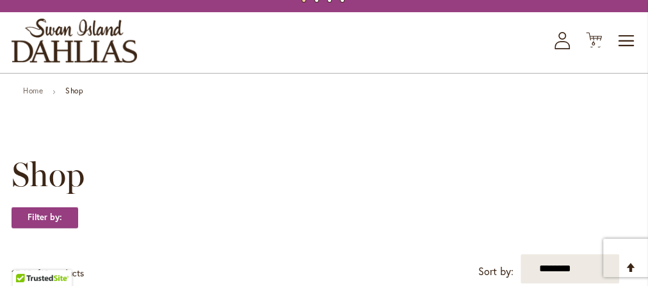
click at [584, 38] on div "Toggle Nav Shop All Shop Dahlia Tubers Collections Fresh Cut Dahlias Gardening …" at bounding box center [324, 42] width 648 height 61
click at [588, 41] on span "6 6 items" at bounding box center [594, 43] width 13 height 6
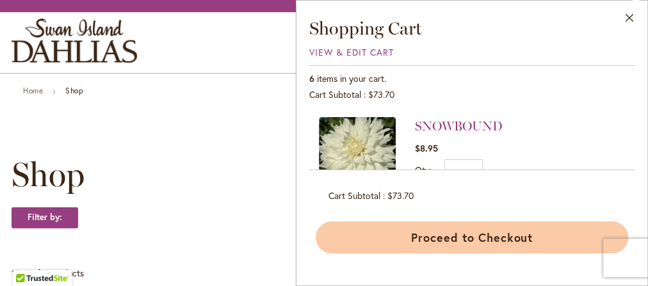
click at [506, 227] on button "Proceed to Checkout" at bounding box center [472, 238] width 313 height 32
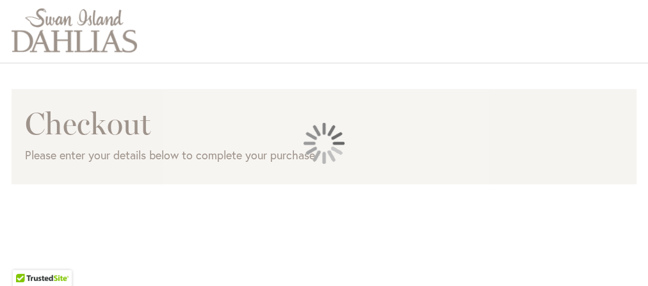
scroll to position [122, 0]
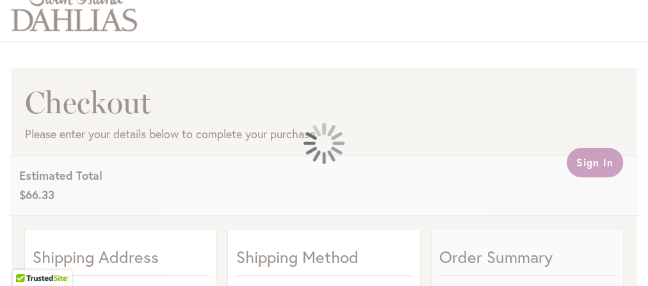
select select "**"
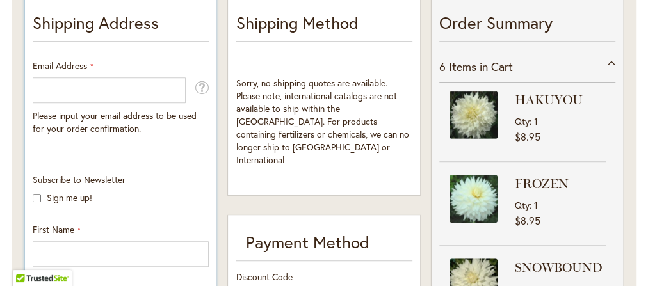
scroll to position [378, 0]
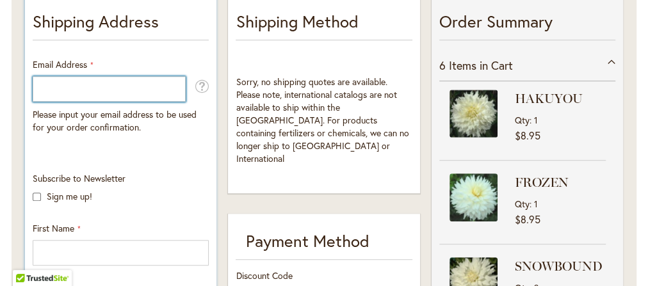
click at [131, 94] on input "Email Address" at bounding box center [109, 89] width 153 height 26
type input "**********"
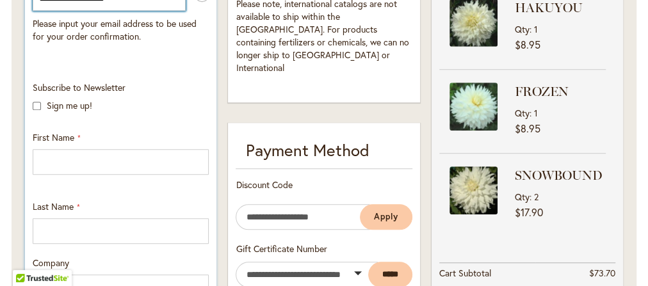
scroll to position [481, 0]
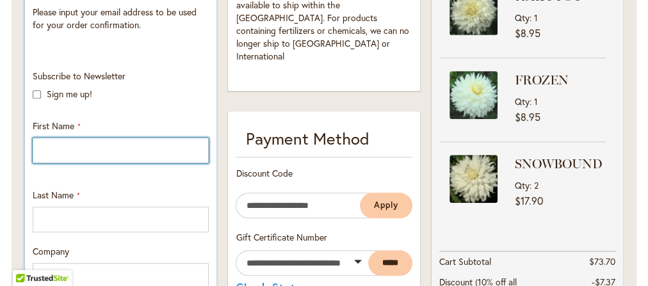
click at [136, 147] on input "First Name" at bounding box center [121, 151] width 176 height 26
click at [126, 147] on input "First Name" at bounding box center [121, 151] width 176 height 26
type input "******"
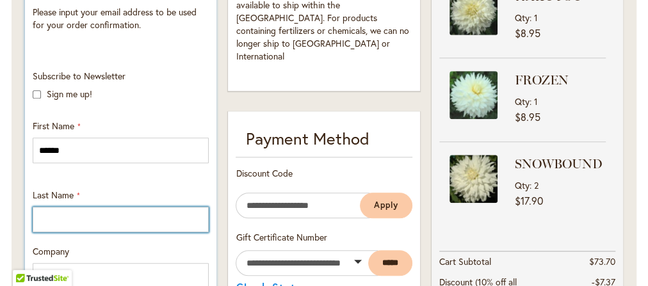
click at [126, 217] on input "Last Name" at bounding box center [121, 220] width 176 height 26
type input "*"
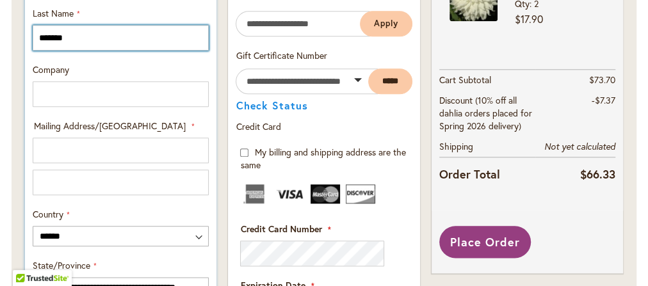
scroll to position [686, 0]
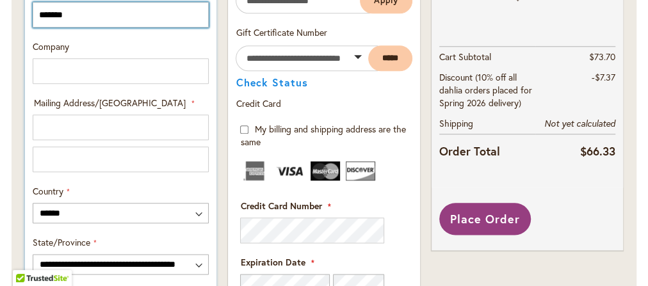
type input "*******"
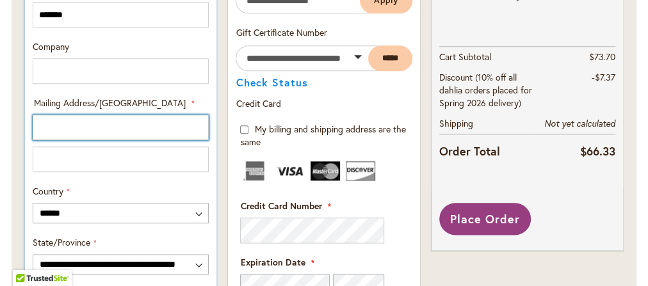
click at [92, 136] on input "Mailing Address/PO BOX: Line 1" at bounding box center [121, 128] width 176 height 26
click at [165, 127] on input "**********" at bounding box center [121, 128] width 176 height 26
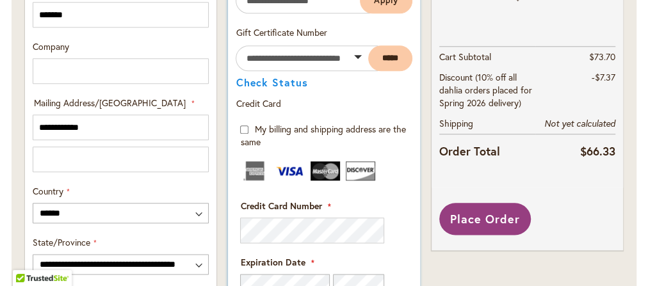
click at [437, 256] on div "Order Summary 6 Items in Cart CLYDES CHOICE Qty 1 $24.95 1" at bounding box center [527, 182] width 203 height 1000
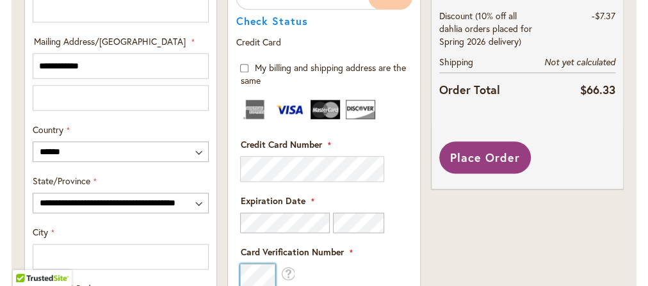
scroll to position [713, 0]
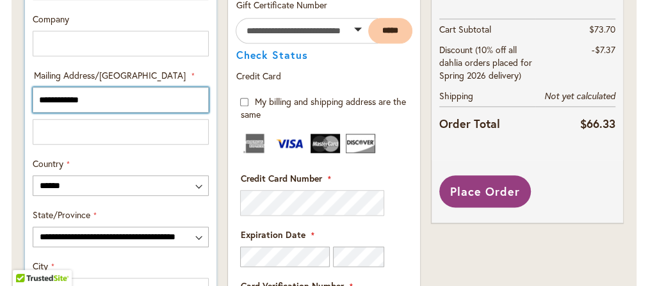
click at [135, 104] on input "**********" at bounding box center [121, 100] width 176 height 26
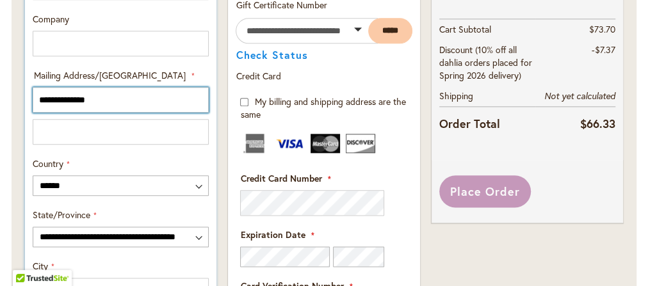
type input "**********"
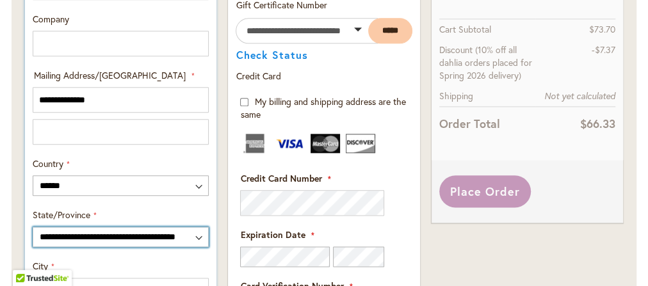
click at [167, 231] on select "**********" at bounding box center [121, 237] width 176 height 21
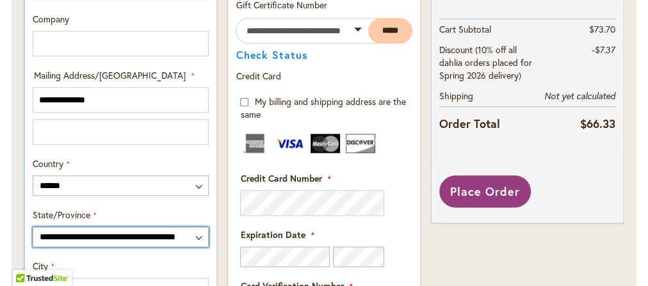
select select "**"
click at [33, 227] on select "**********" at bounding box center [121, 237] width 176 height 21
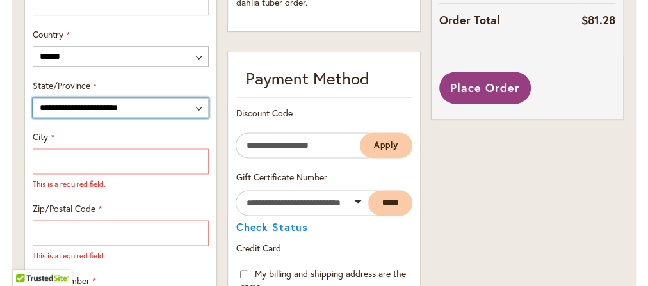
scroll to position [857, 0]
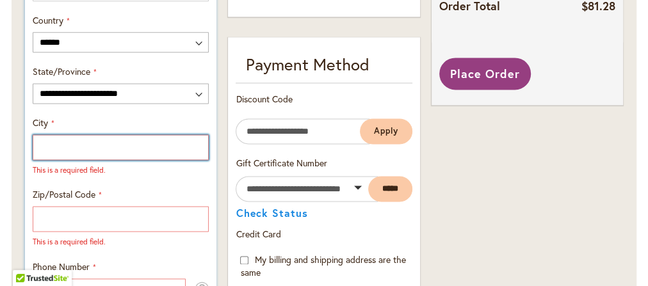
click at [118, 149] on input "City" at bounding box center [121, 148] width 176 height 26
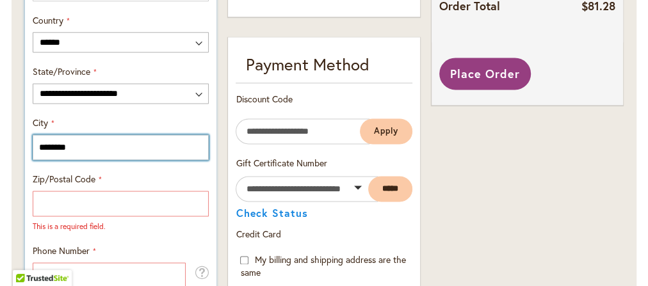
type input "********"
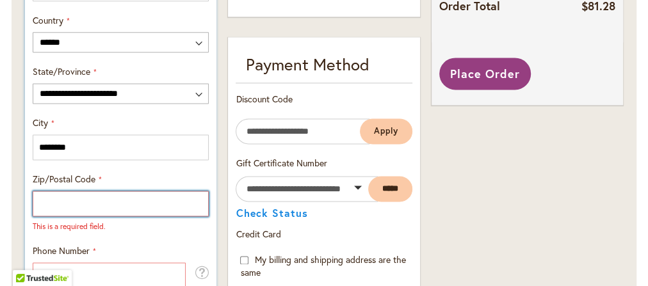
click at [62, 198] on input "Zip/Postal Code" at bounding box center [121, 204] width 176 height 26
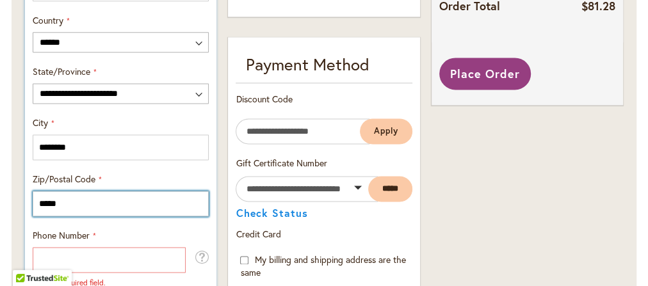
type input "*****"
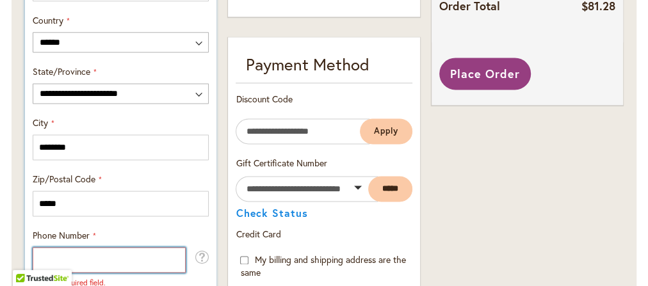
click at [67, 258] on input "Phone Number" at bounding box center [109, 260] width 153 height 26
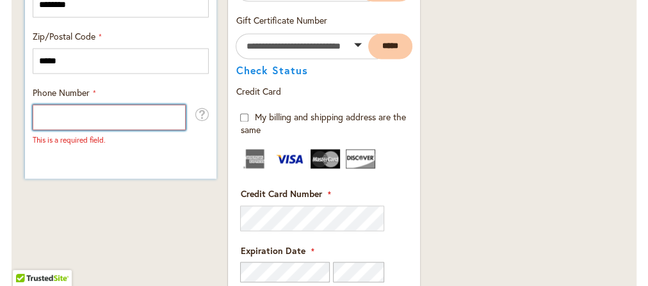
click at [123, 116] on input "Phone Number" at bounding box center [109, 117] width 153 height 26
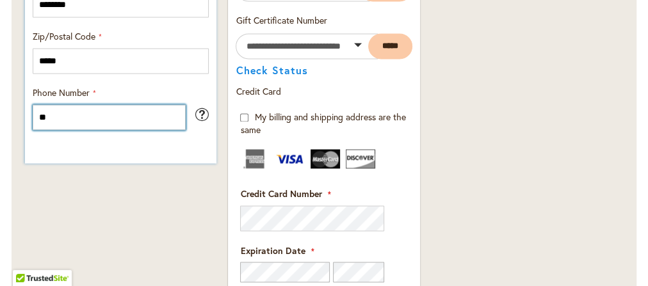
type input "**"
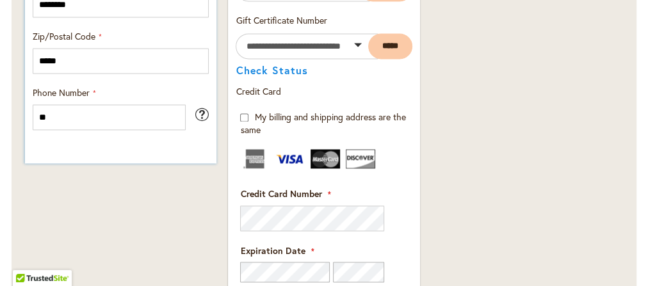
click at [201, 114] on span at bounding box center [202, 114] width 14 height 19
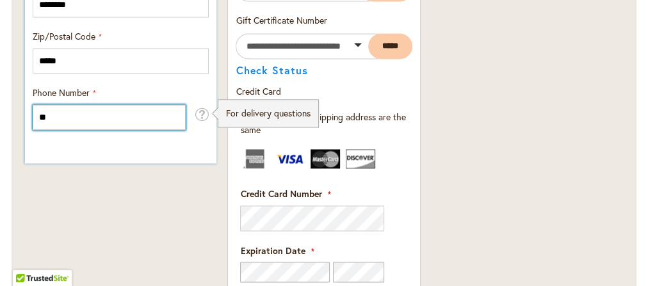
click at [156, 114] on input "**" at bounding box center [109, 117] width 153 height 26
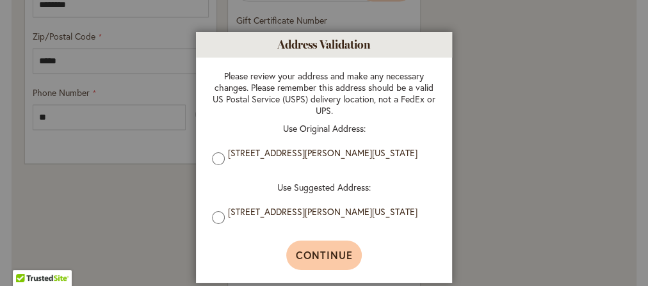
click at [300, 254] on span "Continue" at bounding box center [324, 255] width 57 height 13
type input "**********"
type input "********"
type input "**********"
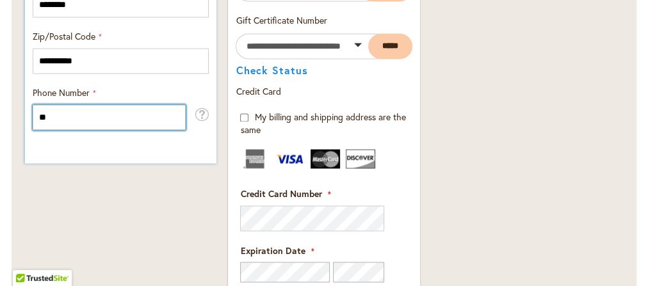
click at [111, 119] on input "**" at bounding box center [109, 117] width 153 height 26
type input "**********"
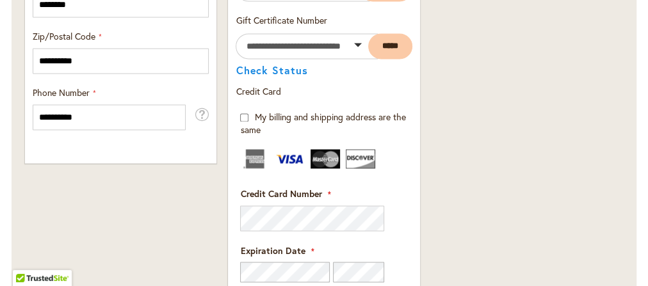
click at [526, 153] on div "Order Summary 6 Items in Cart CLYDES CHOICE Qty 1 $24.95 1" at bounding box center [527, 19] width 203 height 1302
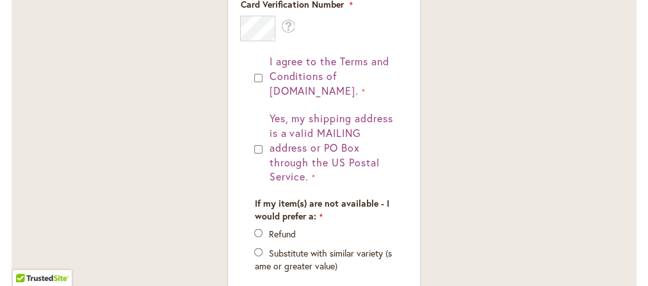
scroll to position [1307, 0]
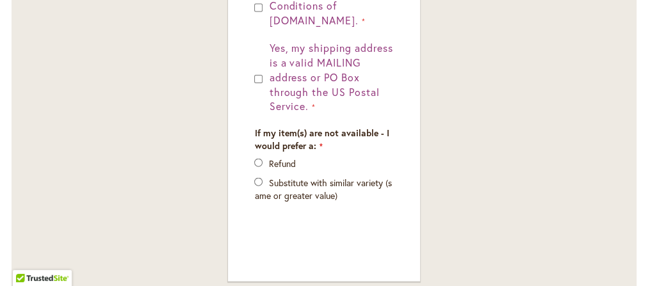
scroll to position [1369, 0]
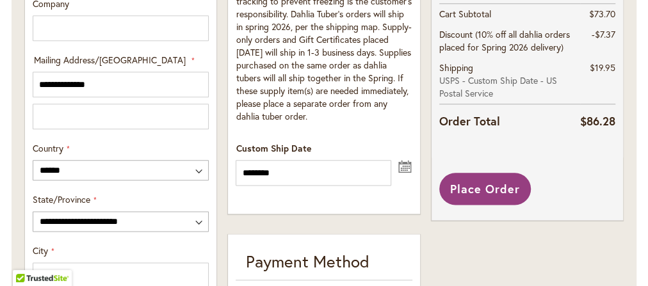
scroll to position [749, 0]
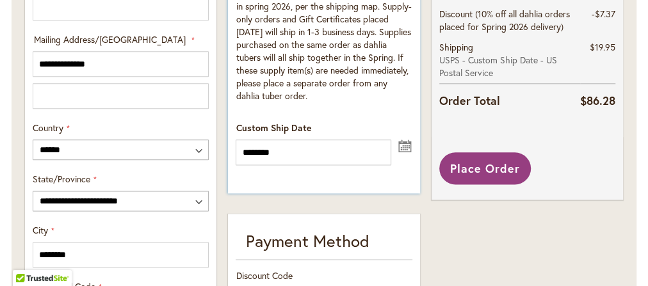
click at [410, 147] on button "undefined" at bounding box center [405, 145] width 15 height 16
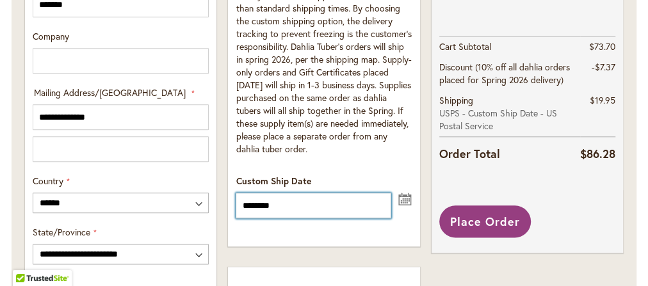
scroll to position [687, 0]
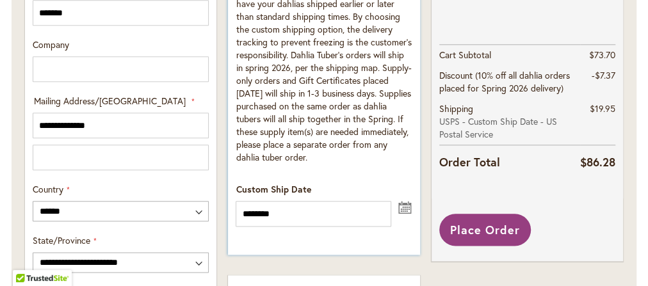
click at [406, 210] on button "undefined" at bounding box center [405, 207] width 15 height 16
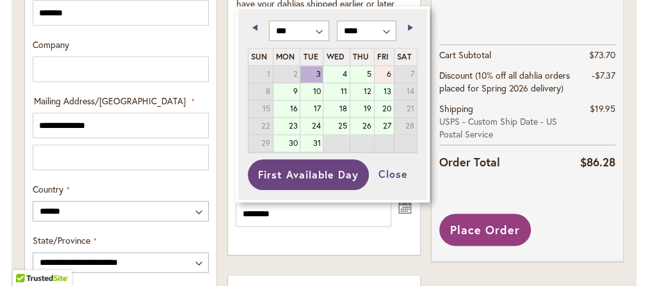
click at [385, 77] on link "6" at bounding box center [384, 74] width 19 height 17
type input "********"
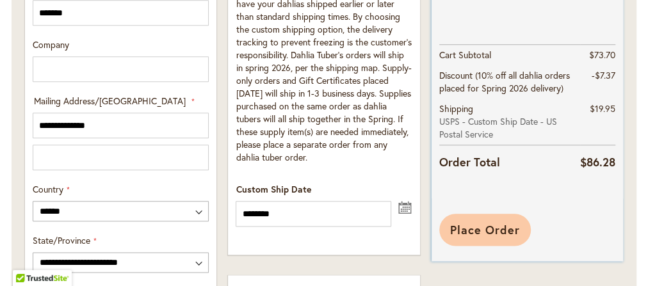
click at [511, 229] on span "Place Order" at bounding box center [485, 229] width 70 height 15
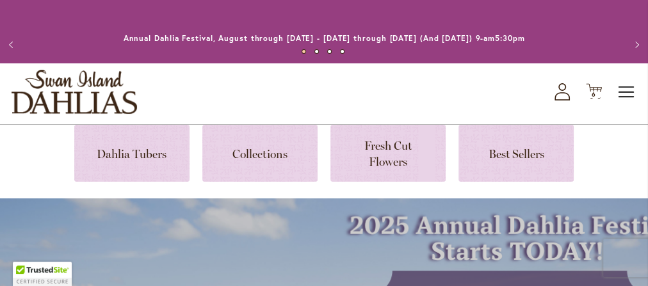
click at [628, 91] on span "Toggle Nav" at bounding box center [627, 92] width 19 height 26
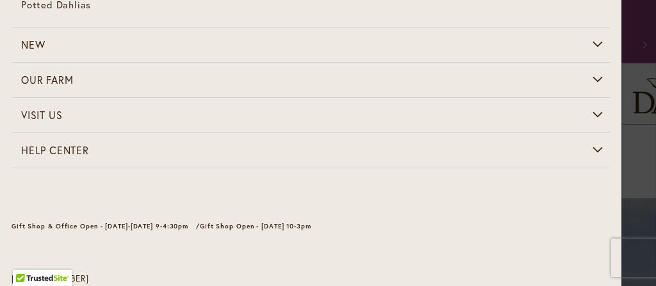
scroll to position [361, 0]
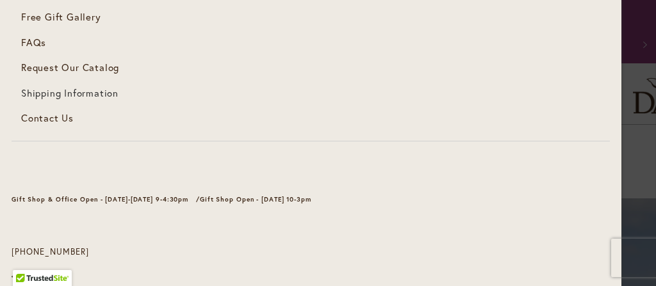
click at [104, 86] on span "Shipping Information" at bounding box center [69, 92] width 97 height 13
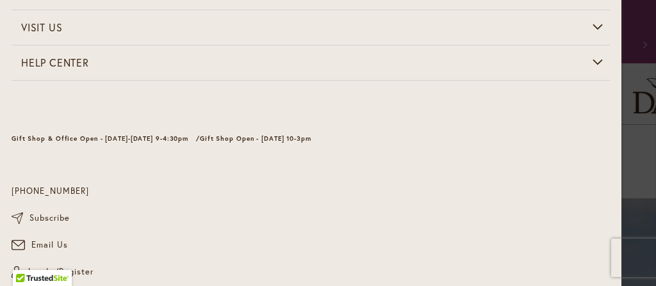
scroll to position [170, 0]
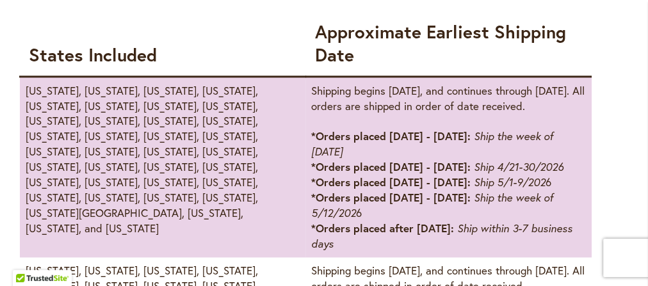
scroll to position [775, 0]
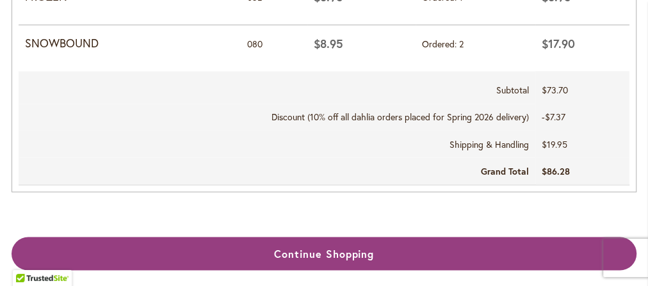
scroll to position [1080, 0]
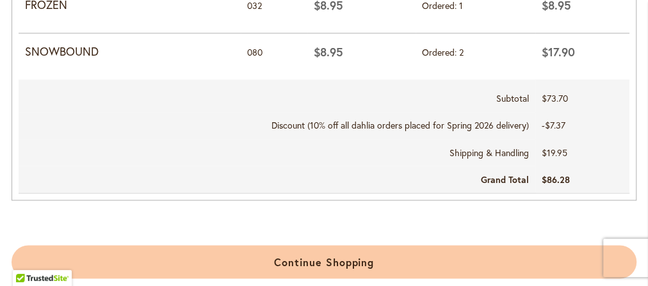
click at [506, 254] on link "Continue Shopping" at bounding box center [324, 262] width 625 height 34
